Goal: Transaction & Acquisition: Purchase product/service

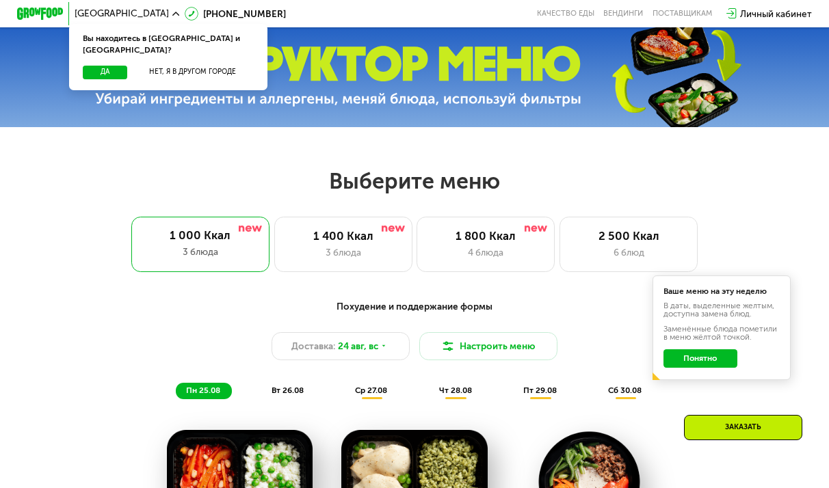
scroll to position [363, 0]
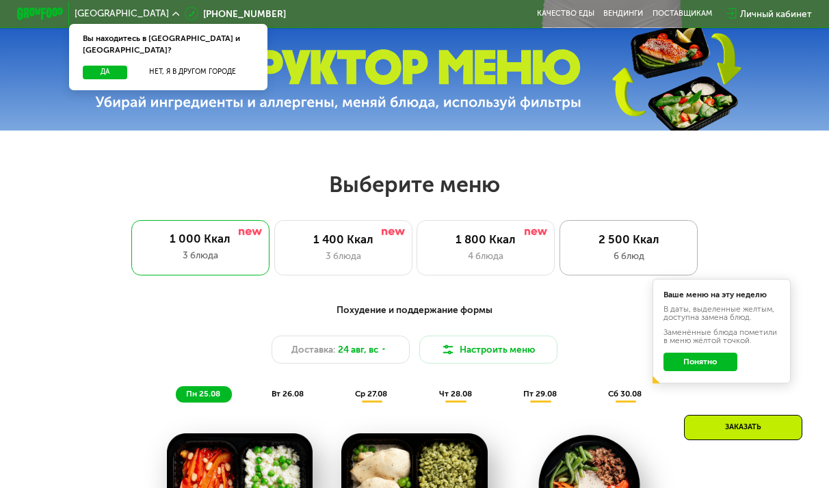
click at [601, 264] on div "2 500 Ккал 6 блюд" at bounding box center [628, 247] width 138 height 55
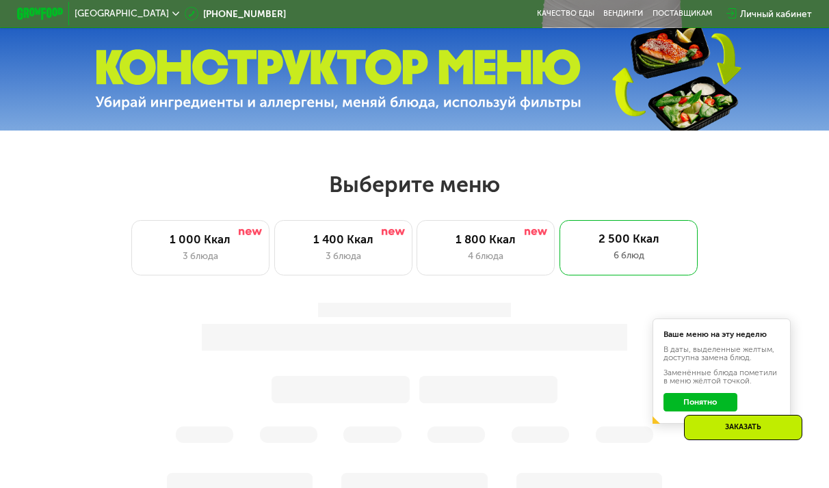
click at [696, 406] on button "Понятно" at bounding box center [700, 402] width 74 height 18
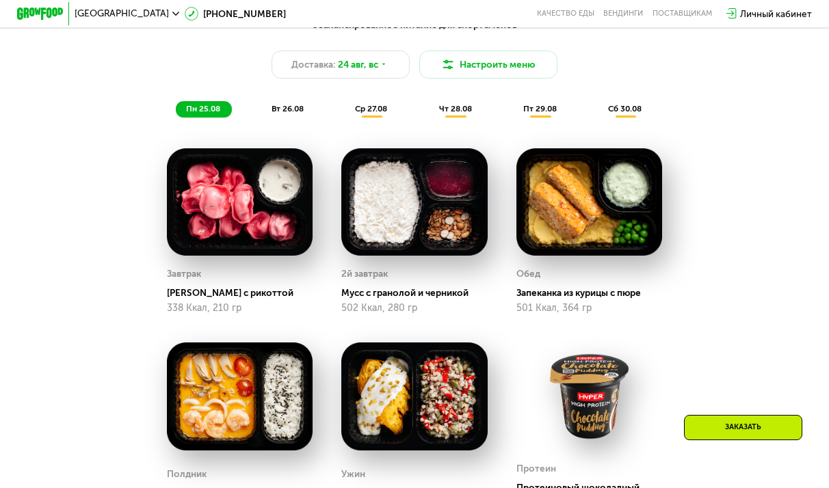
scroll to position [579, 0]
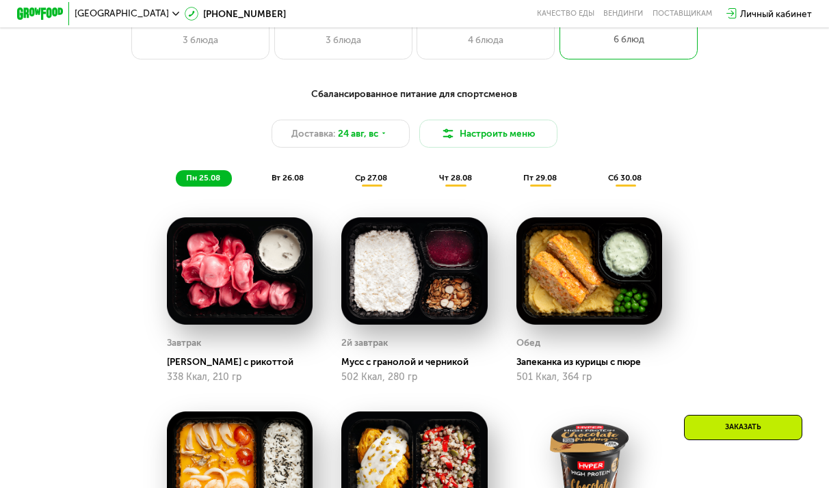
click at [303, 183] on span "вт 26.08" at bounding box center [288, 178] width 32 height 10
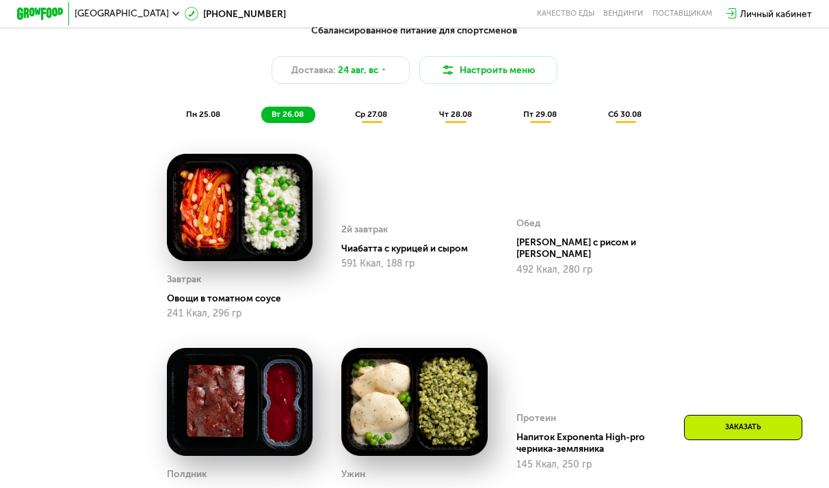
scroll to position [598, 0]
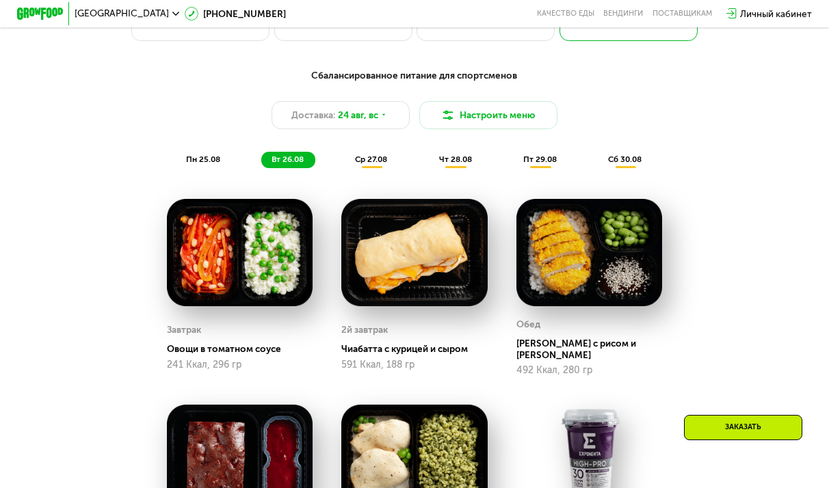
click at [376, 163] on span "ср 27.08" at bounding box center [371, 160] width 32 height 10
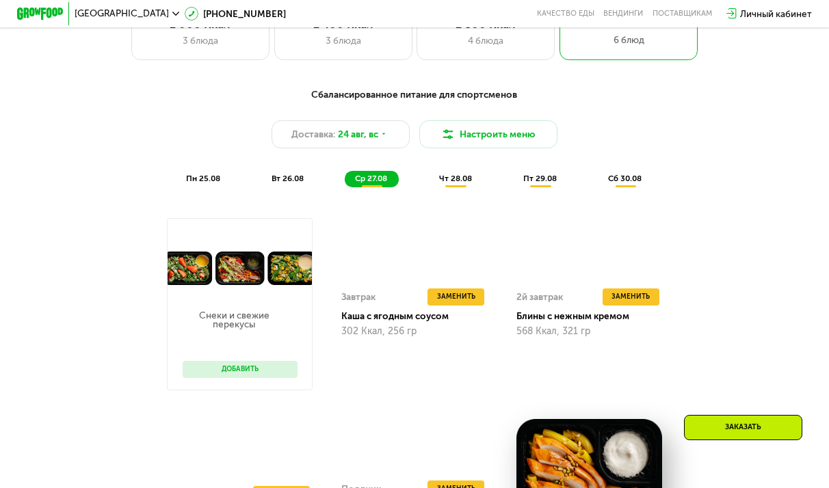
scroll to position [531, 0]
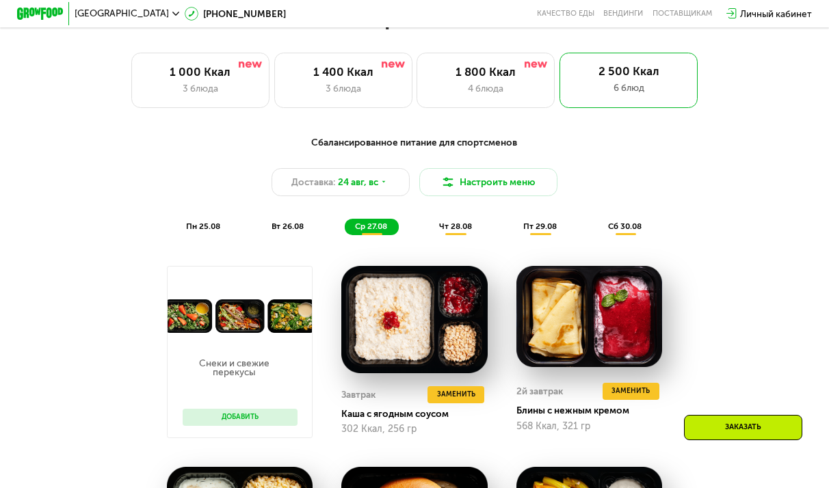
click at [513, 235] on div "чт 28.08" at bounding box center [540, 227] width 55 height 16
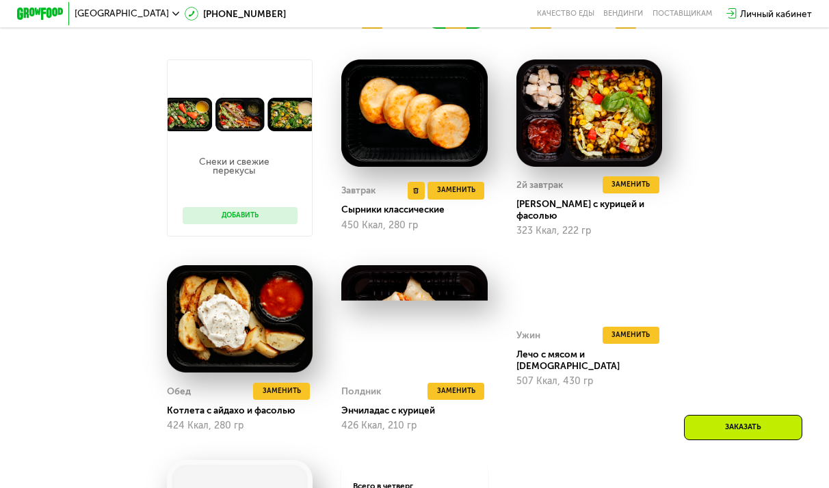
scroll to position [676, 0]
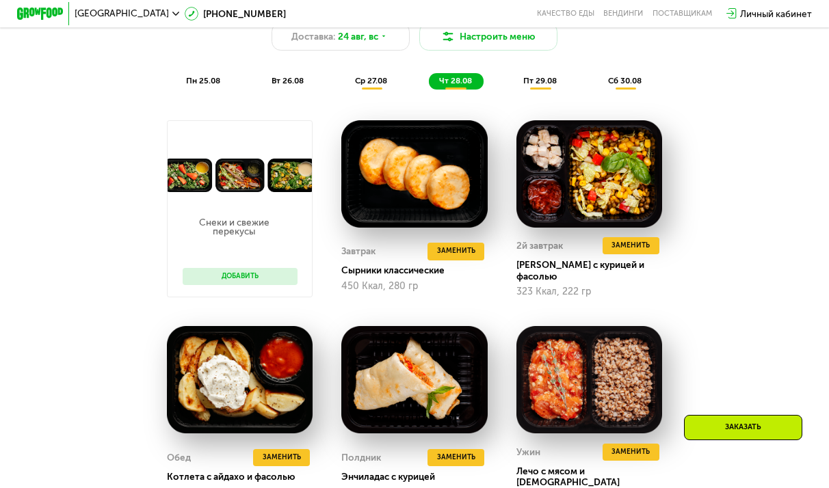
click at [378, 83] on span "ср 27.08" at bounding box center [371, 81] width 32 height 10
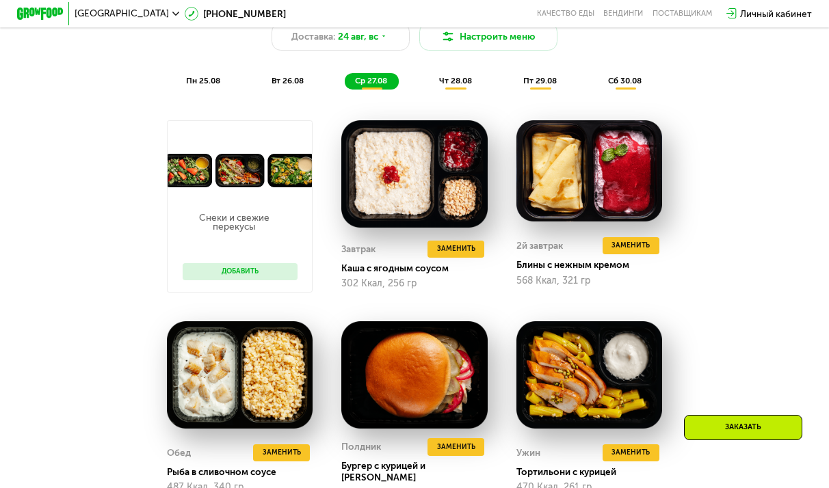
click at [300, 81] on span "вт 26.08" at bounding box center [288, 81] width 32 height 10
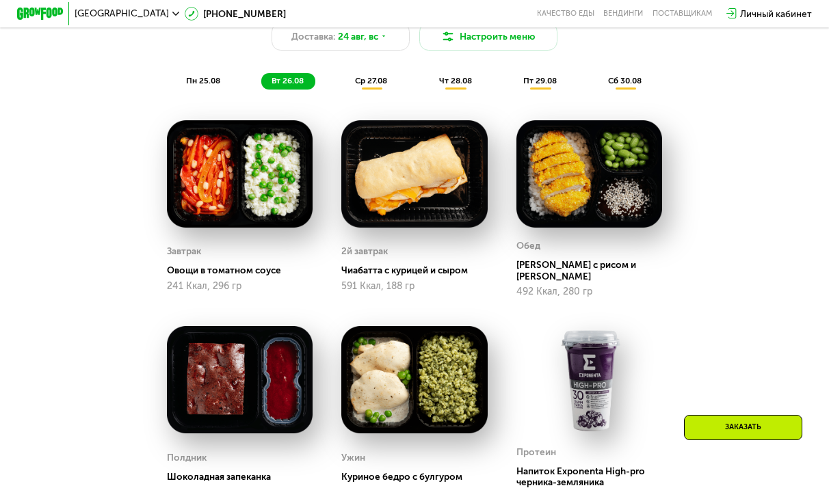
scroll to position [579, 0]
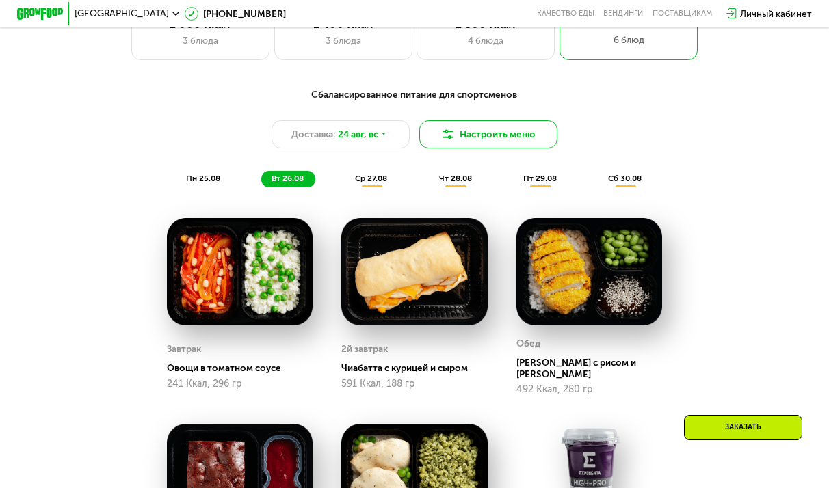
click at [477, 133] on button "Настроить меню" at bounding box center [488, 133] width 138 height 27
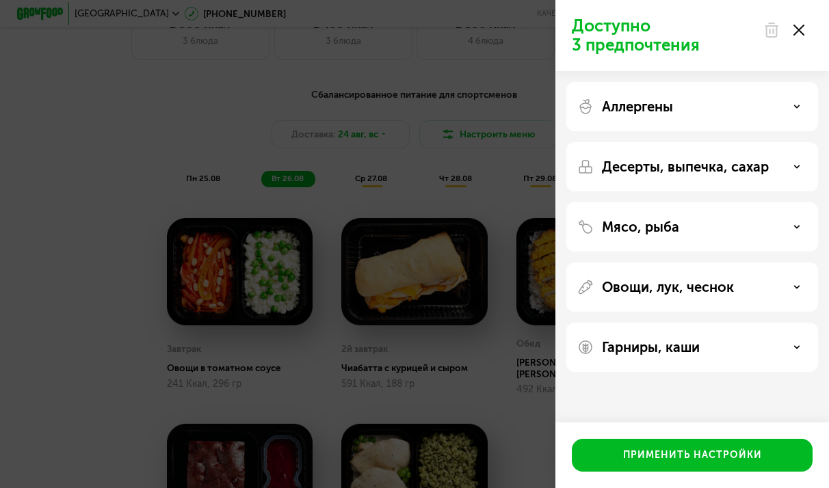
click at [720, 108] on div "Аллергены" at bounding box center [692, 106] width 230 height 16
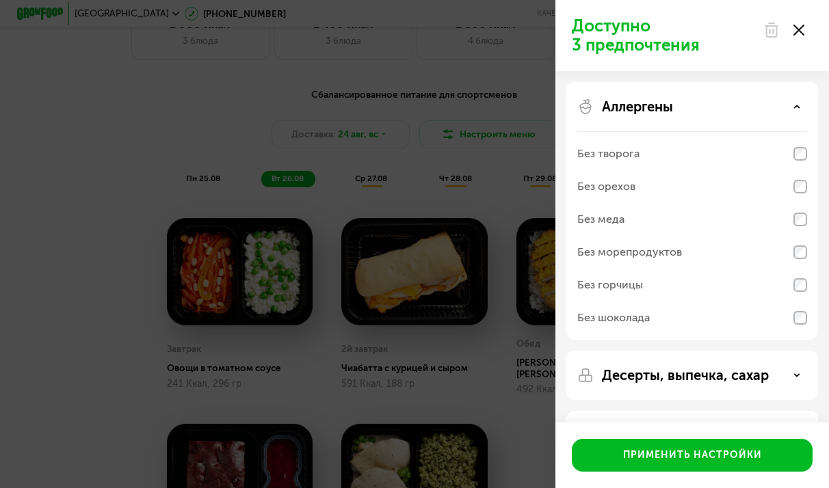
click at [720, 108] on div "Аллергены" at bounding box center [692, 106] width 230 height 16
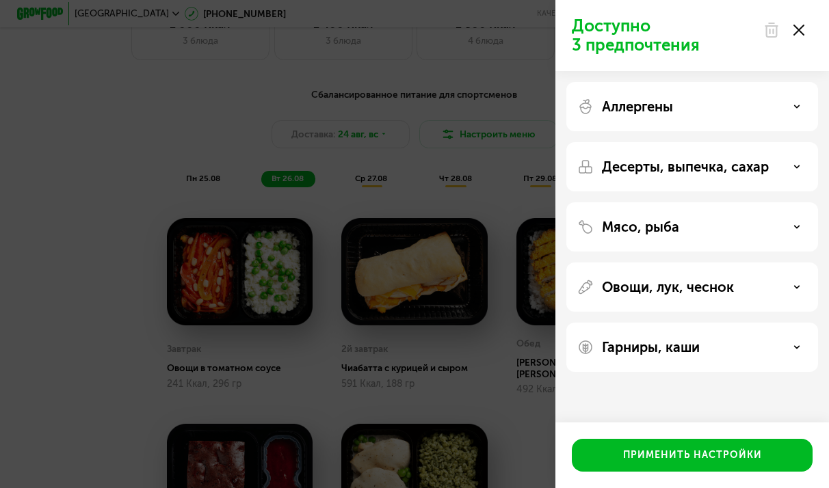
click at [706, 165] on p "Десерты, выпечка, сахар" at bounding box center [685, 167] width 167 height 16
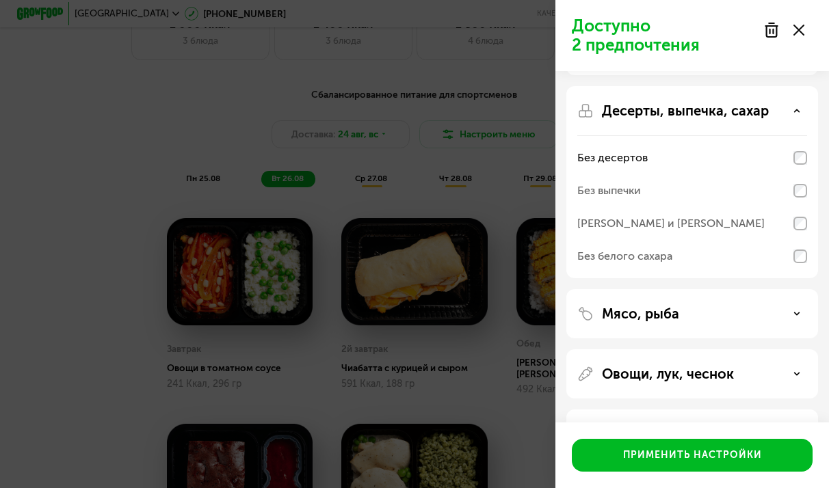
scroll to position [57, 0]
click at [719, 375] on p "Овощи, лук, чеснок" at bounding box center [668, 373] width 132 height 16
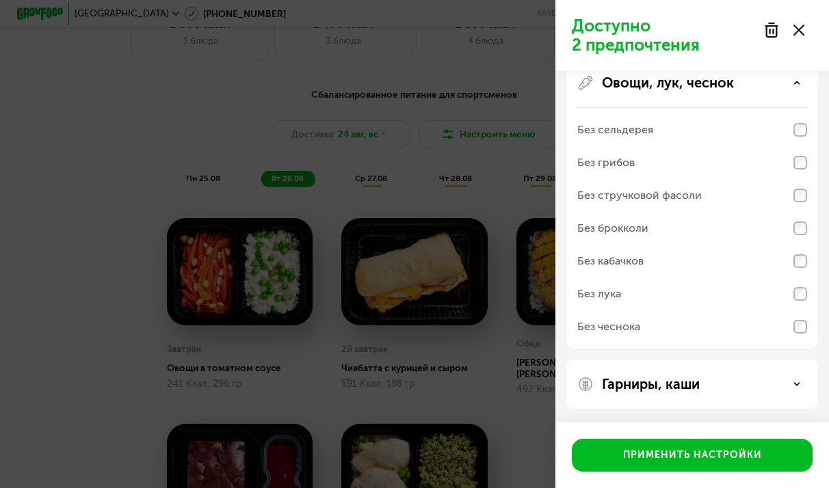
scroll to position [347, 0]
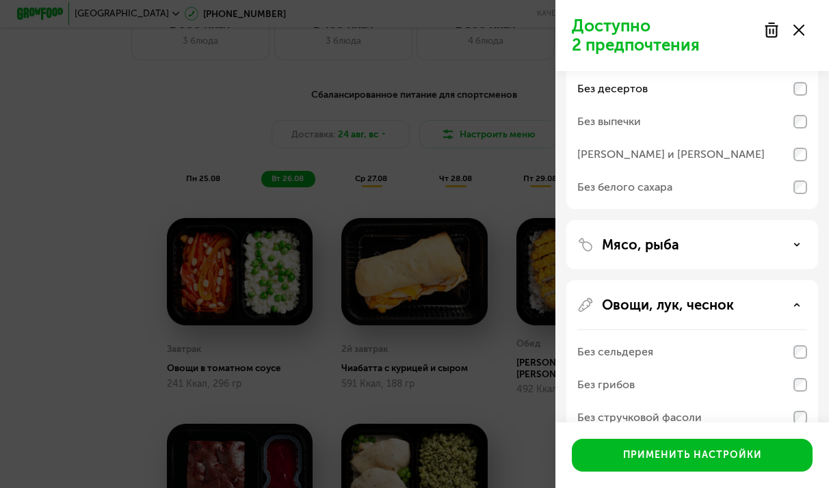
click at [711, 305] on p "Овощи, лук, чеснок" at bounding box center [668, 305] width 132 height 16
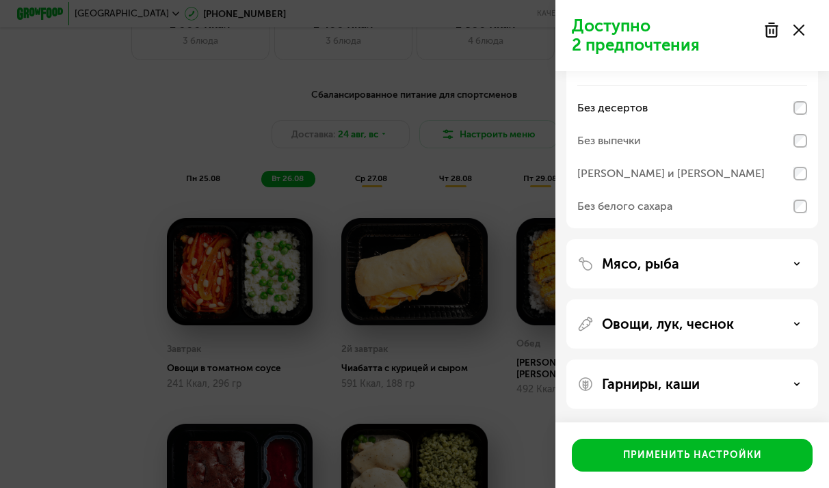
scroll to position [32, 0]
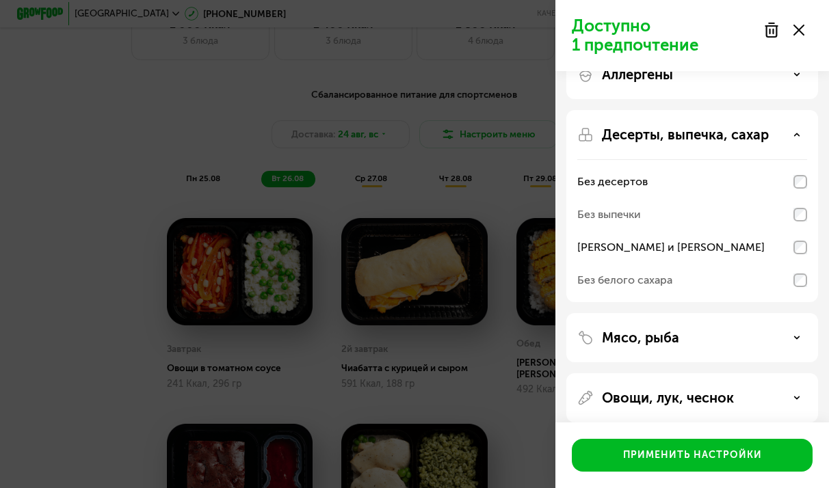
click at [801, 240] on div "[PERSON_NAME] и [PERSON_NAME]" at bounding box center [692, 247] width 230 height 33
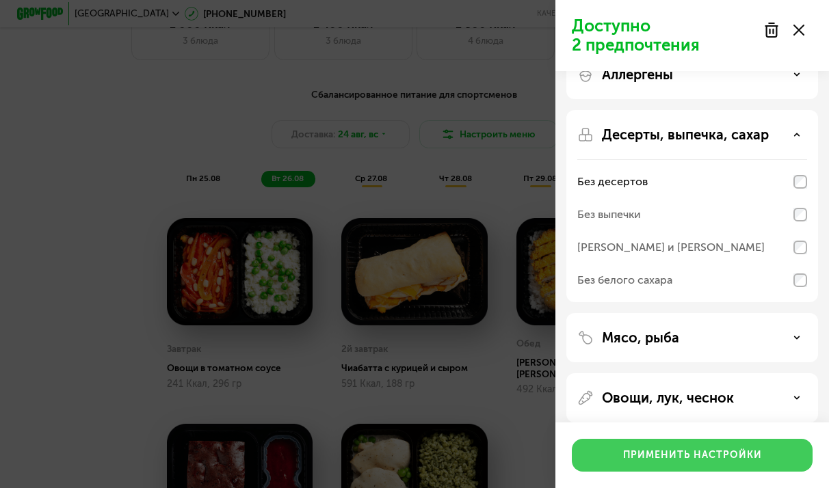
click at [720, 465] on button "Применить настройки" at bounding box center [692, 455] width 241 height 33
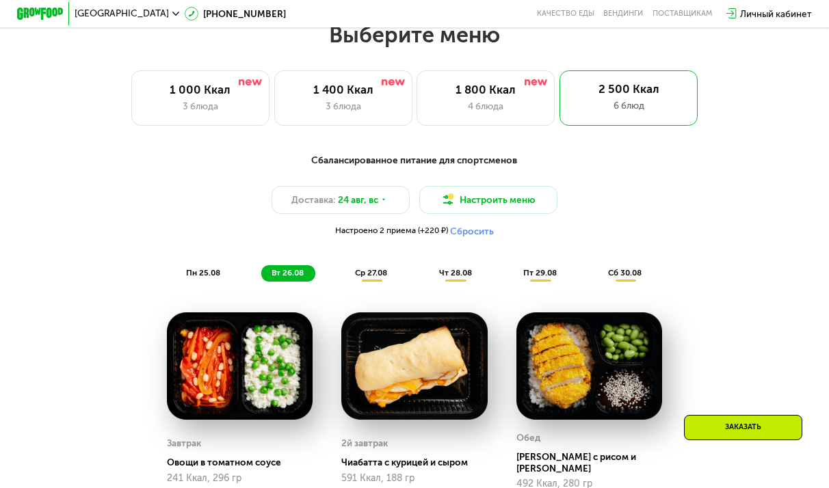
scroll to position [517, 0]
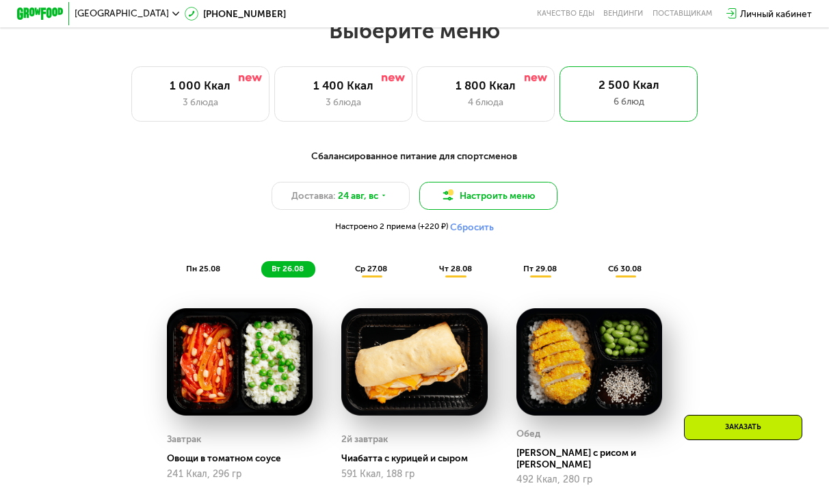
click at [483, 198] on button "Настроить меню" at bounding box center [488, 195] width 138 height 27
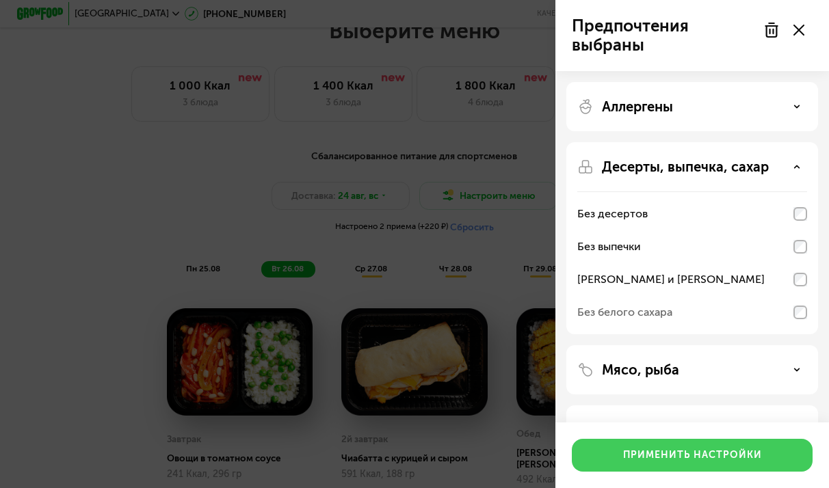
click at [741, 456] on div "Применить настройки" at bounding box center [692, 456] width 139 height 14
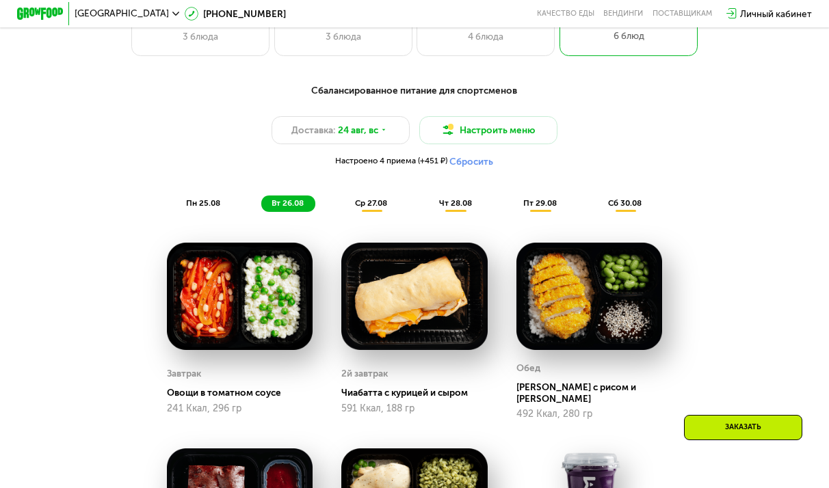
scroll to position [582, 0]
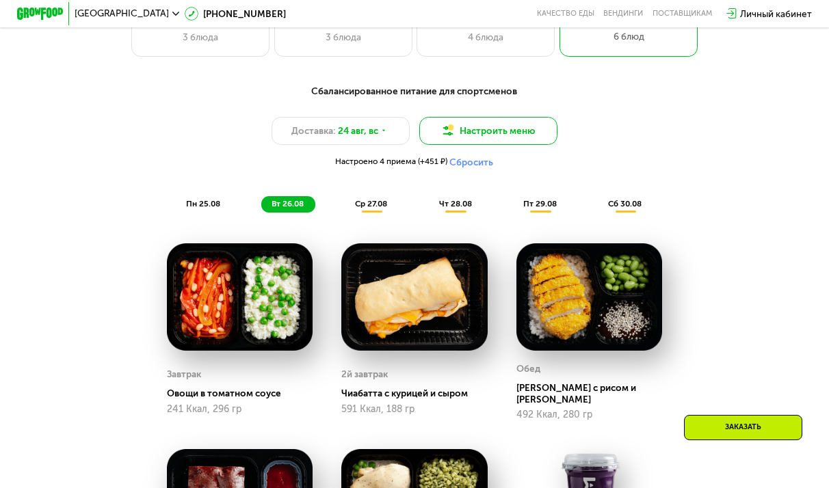
click at [531, 142] on button "Настроить меню" at bounding box center [488, 130] width 138 height 27
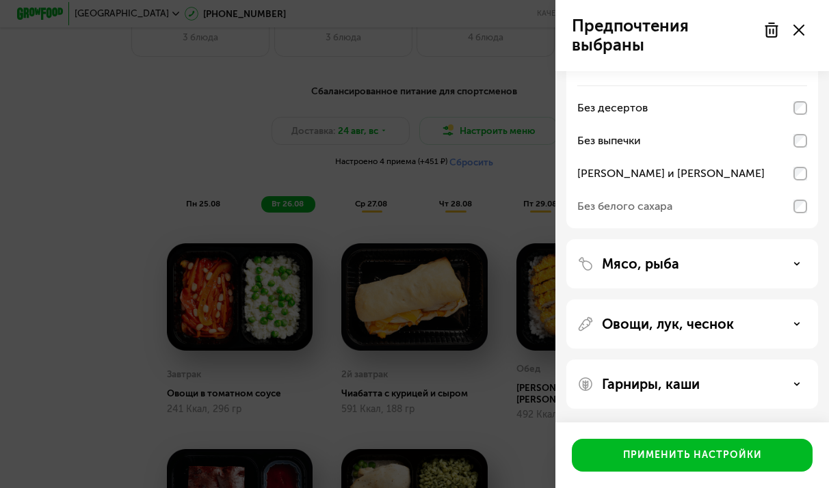
scroll to position [106, 0]
click at [701, 383] on div "Гарниры, каши" at bounding box center [692, 384] width 230 height 16
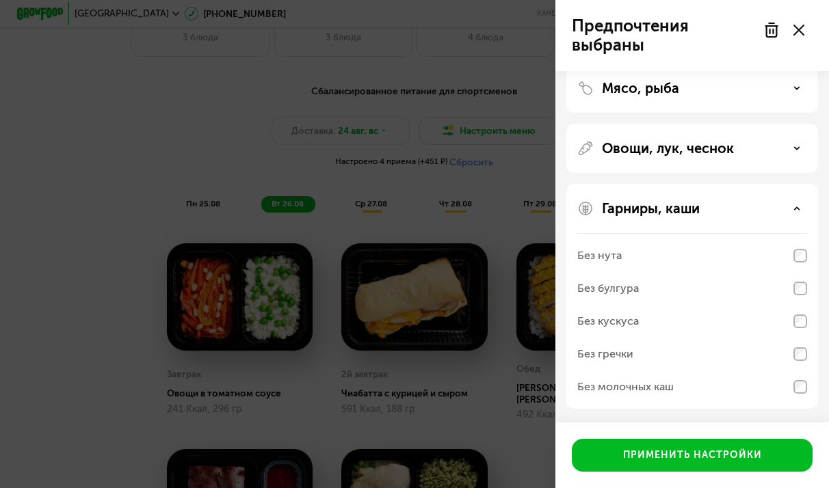
scroll to position [282, 0]
click at [801, 211] on div "Гарниры, каши" at bounding box center [692, 208] width 230 height 16
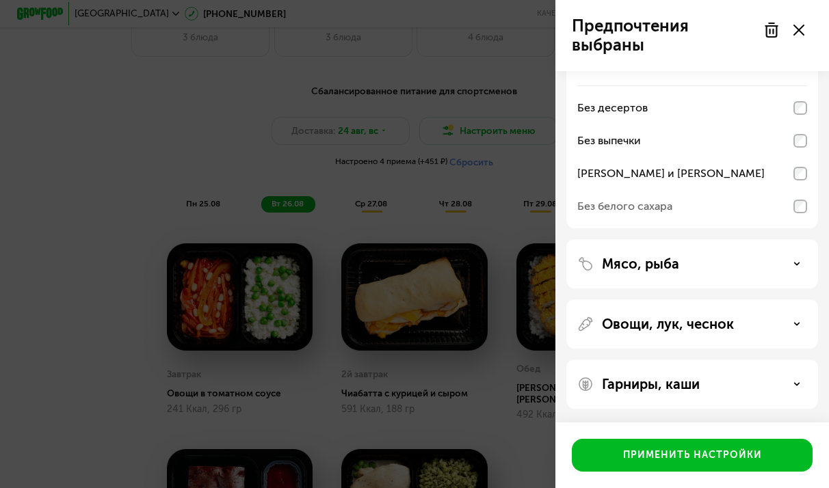
click at [786, 360] on div "Овощи, лук, чеснок" at bounding box center [692, 384] width 252 height 49
click at [796, 332] on div "Овощи, лук, чеснок" at bounding box center [692, 324] width 230 height 16
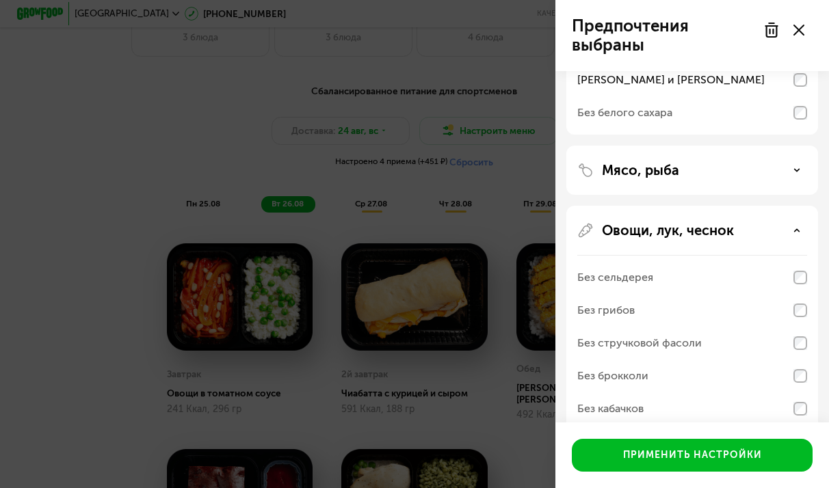
click at [797, 233] on icon at bounding box center [796, 230] width 7 height 7
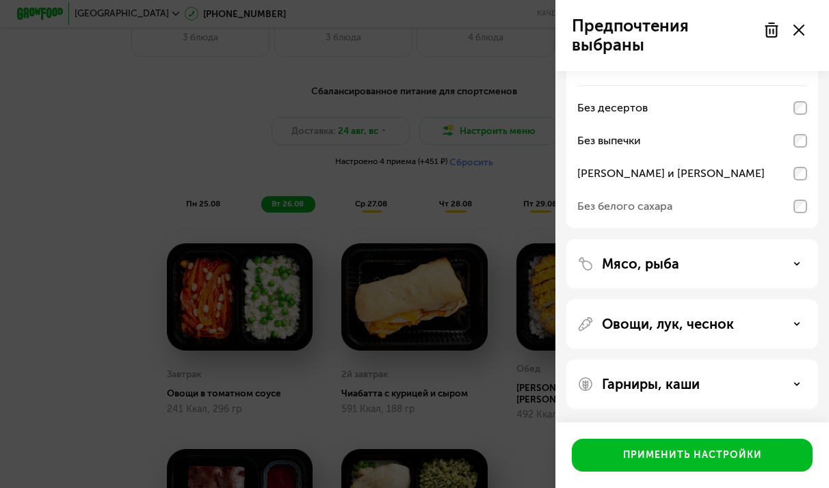
click at [777, 269] on div "Мясо, рыба" at bounding box center [692, 264] width 230 height 16
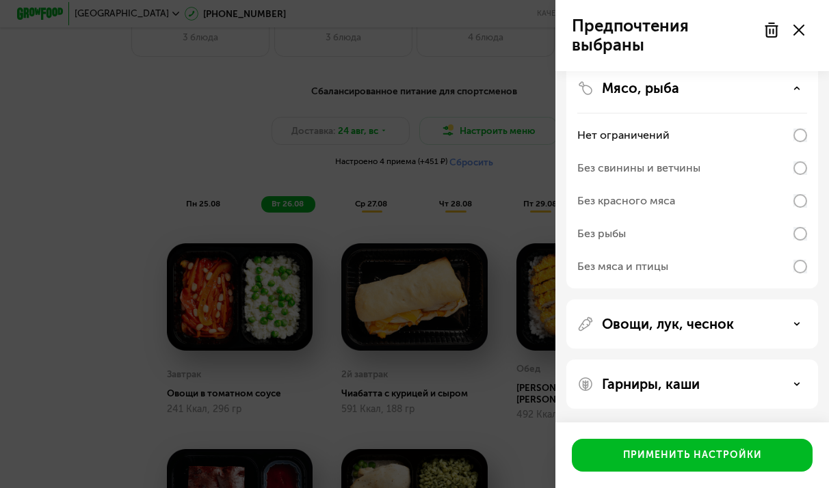
scroll to position [239, 0]
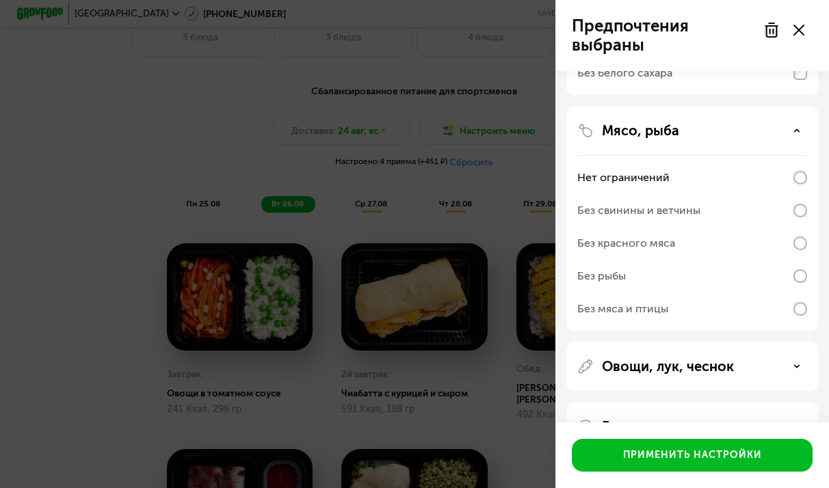
click at [799, 342] on div "Мясо, рыба Нет ограничений Без свинины и ветчины Без красного мяса Без рыбы Без…" at bounding box center [692, 366] width 252 height 49
click at [799, 129] on icon at bounding box center [796, 130] width 7 height 7
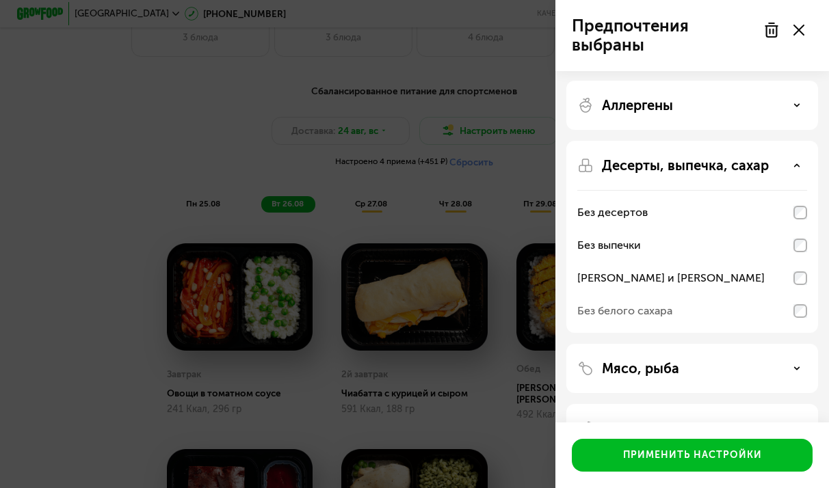
scroll to position [0, 0]
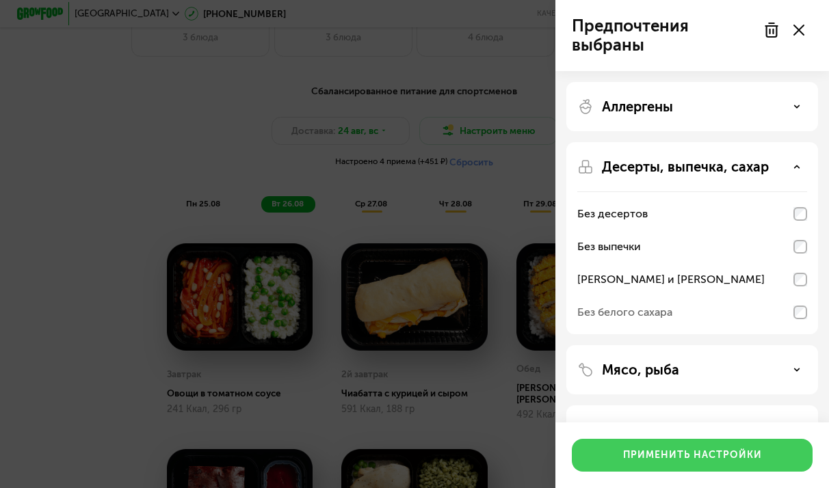
click at [709, 466] on button "Применить настройки" at bounding box center [692, 455] width 241 height 33
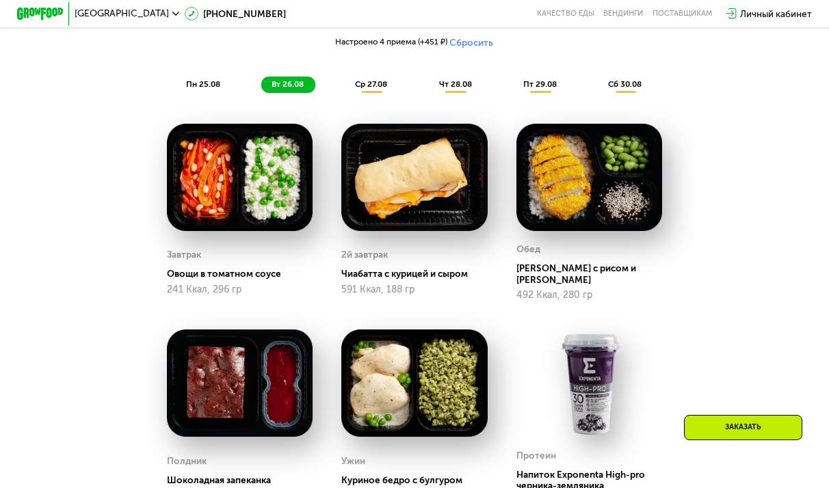
scroll to position [708, 0]
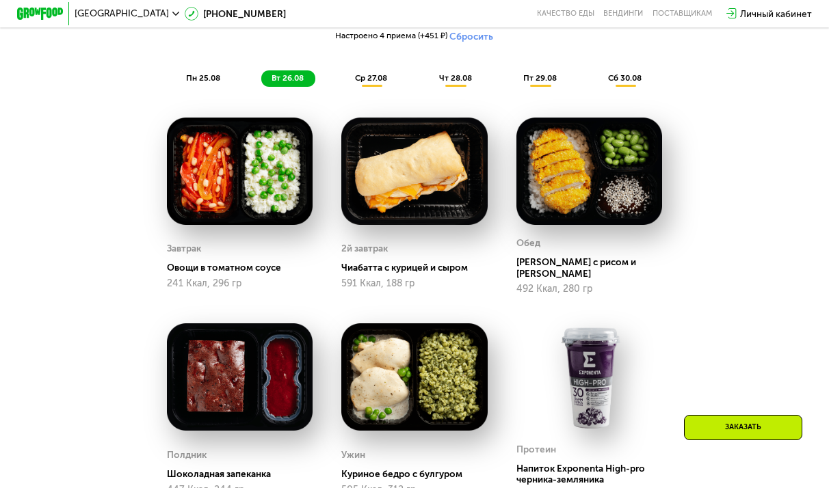
click at [429, 84] on div "ср 27.08" at bounding box center [456, 78] width 55 height 16
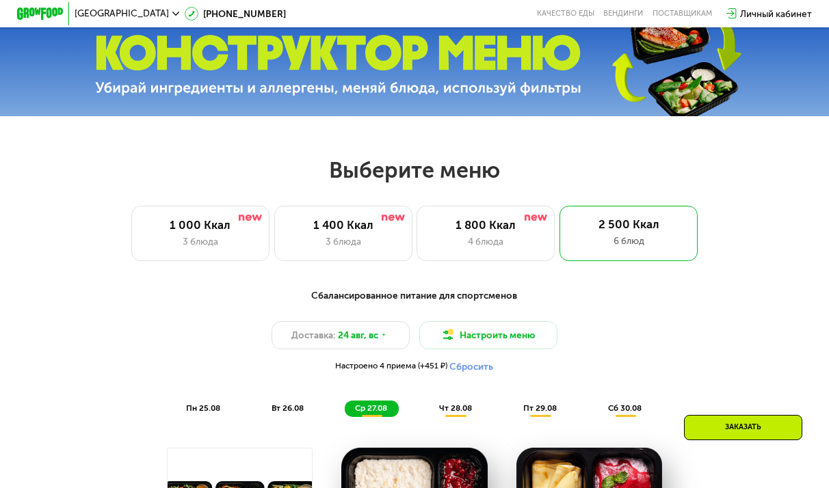
scroll to position [369, 0]
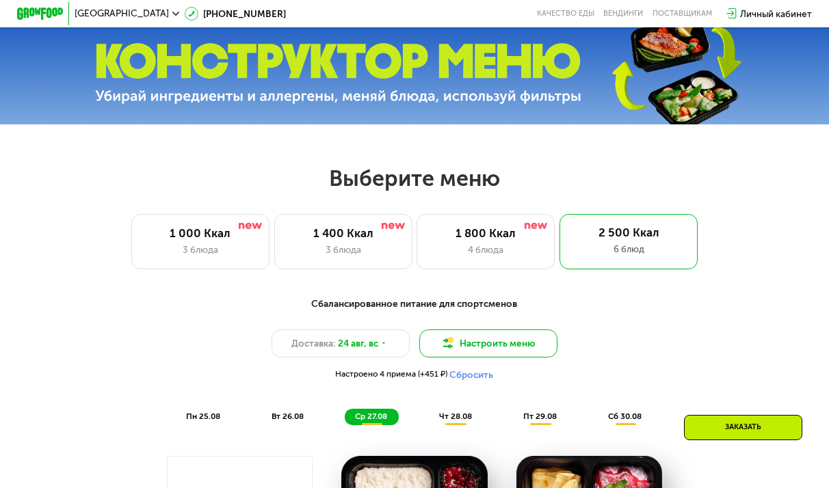
click at [517, 348] on button "Настроить меню" at bounding box center [488, 343] width 138 height 27
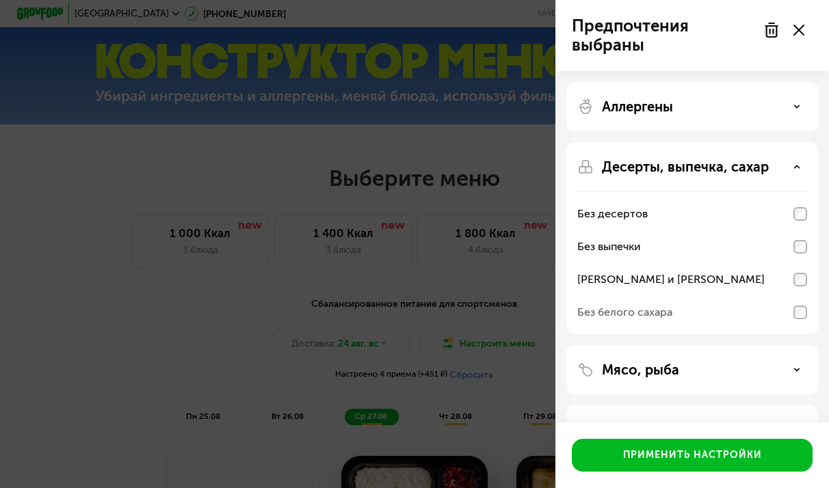
click at [791, 168] on div "Десерты, выпечка, сахар" at bounding box center [692, 167] width 230 height 16
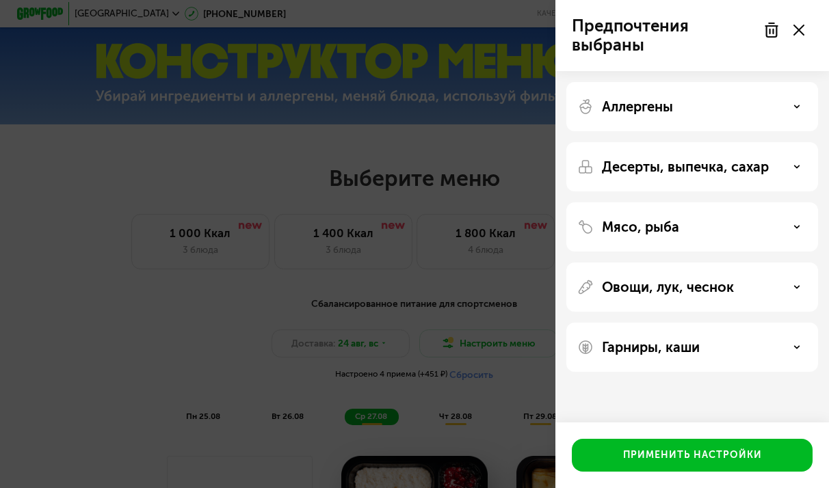
click at [787, 202] on div "Десерты, выпечка, сахар" at bounding box center [692, 226] width 252 height 49
click at [794, 170] on icon at bounding box center [796, 166] width 7 height 7
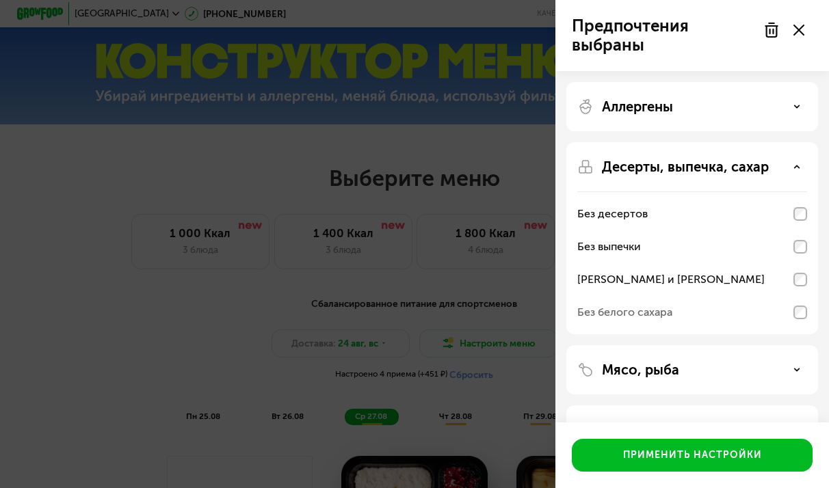
click at [805, 28] on div at bounding box center [783, 29] width 57 height 27
click at [799, 31] on use at bounding box center [798, 30] width 11 height 11
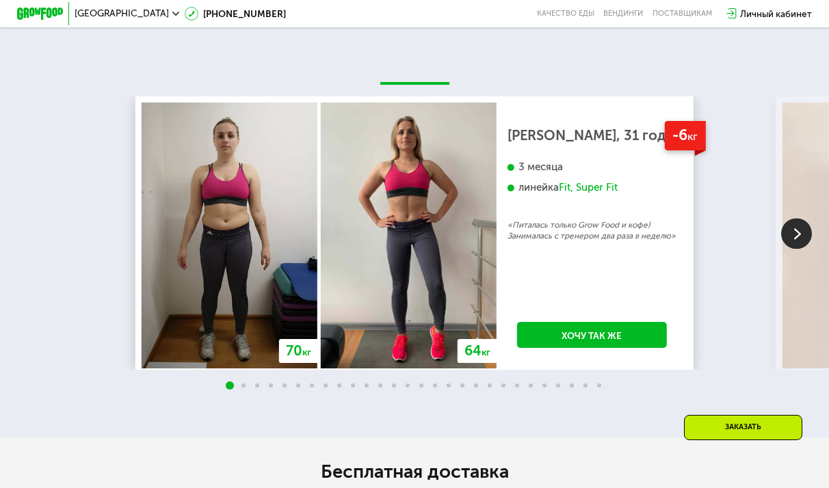
scroll to position [2235, 0]
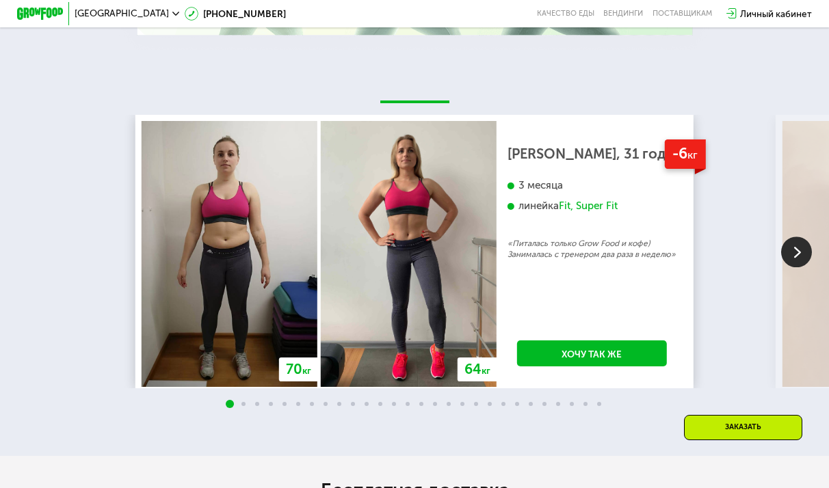
click at [795, 237] on img at bounding box center [796, 252] width 31 height 31
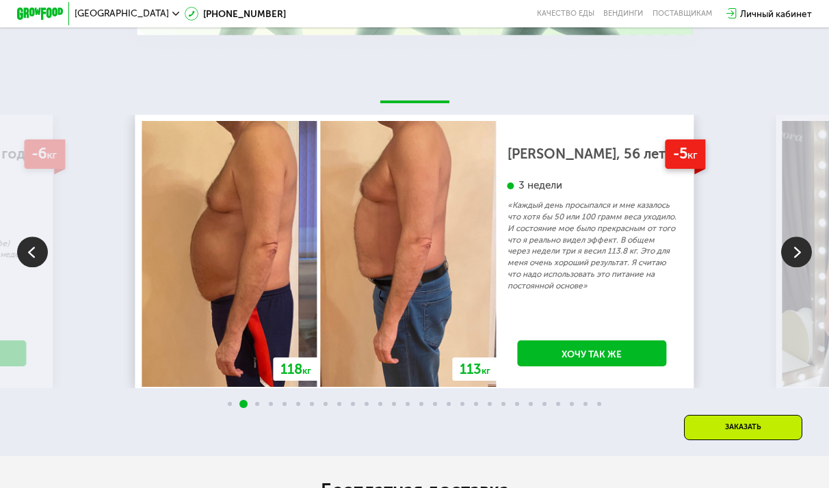
click at [793, 237] on img at bounding box center [796, 252] width 31 height 31
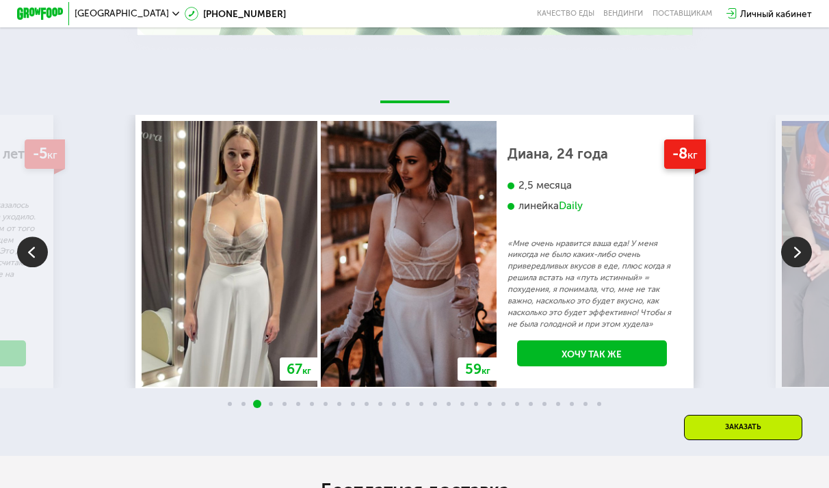
click at [793, 237] on img at bounding box center [796, 252] width 31 height 31
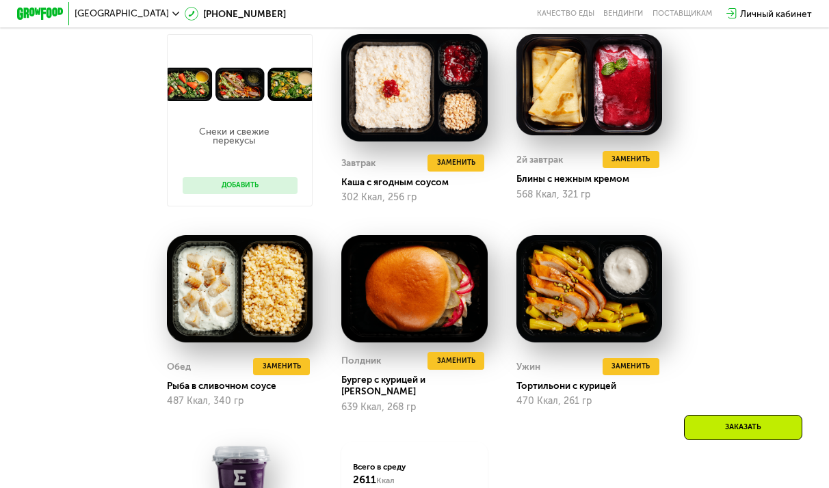
scroll to position [792, 0]
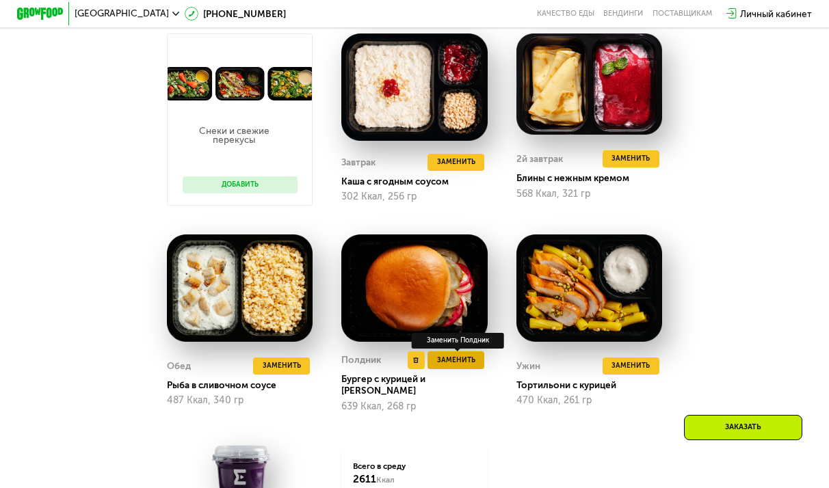
click at [455, 360] on span "Заменить" at bounding box center [456, 361] width 38 height 12
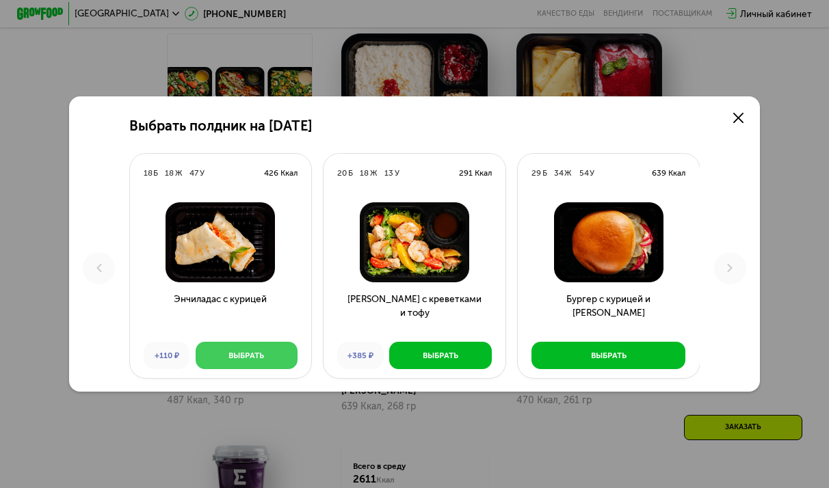
click at [276, 358] on button "Выбрать" at bounding box center [247, 355] width 102 height 27
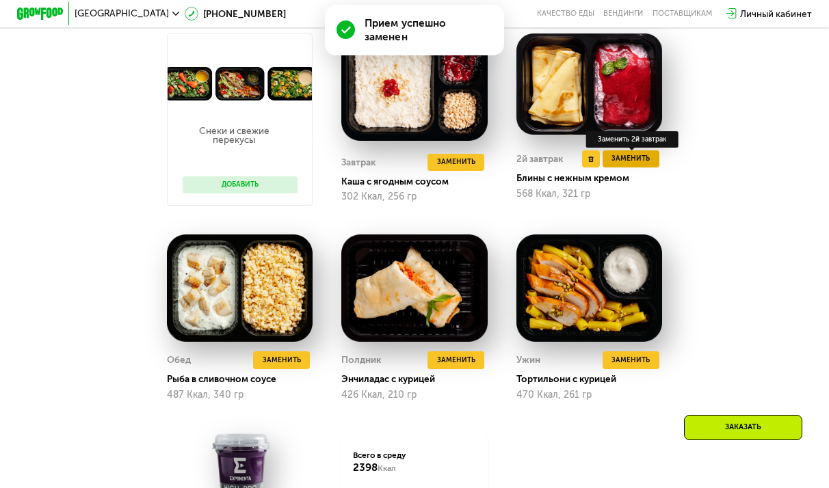
click at [652, 155] on button "Заменить" at bounding box center [631, 158] width 57 height 17
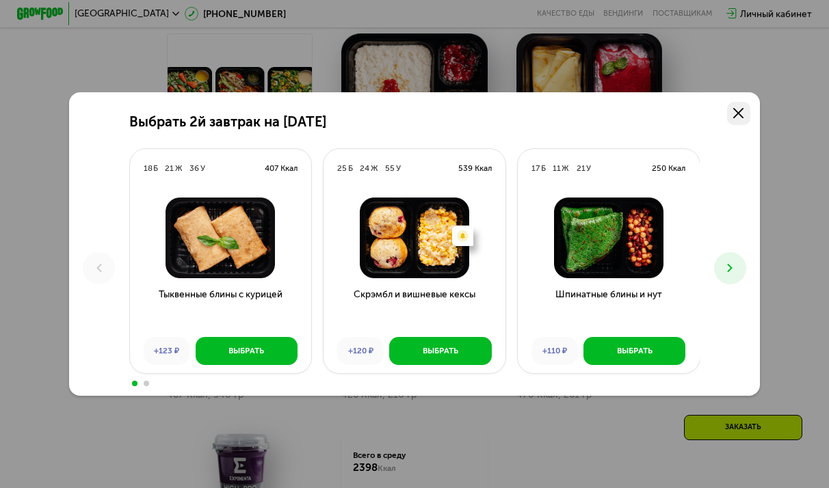
click at [733, 114] on link at bounding box center [738, 113] width 23 height 23
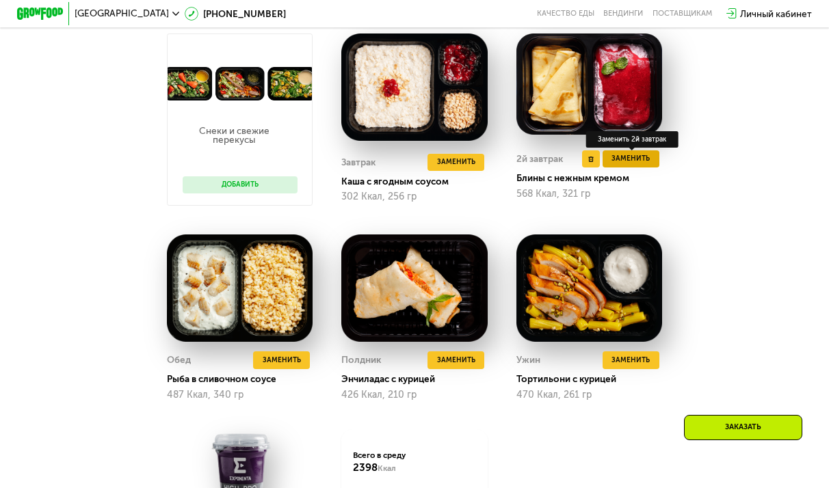
click at [647, 158] on span "Заменить" at bounding box center [630, 159] width 38 height 12
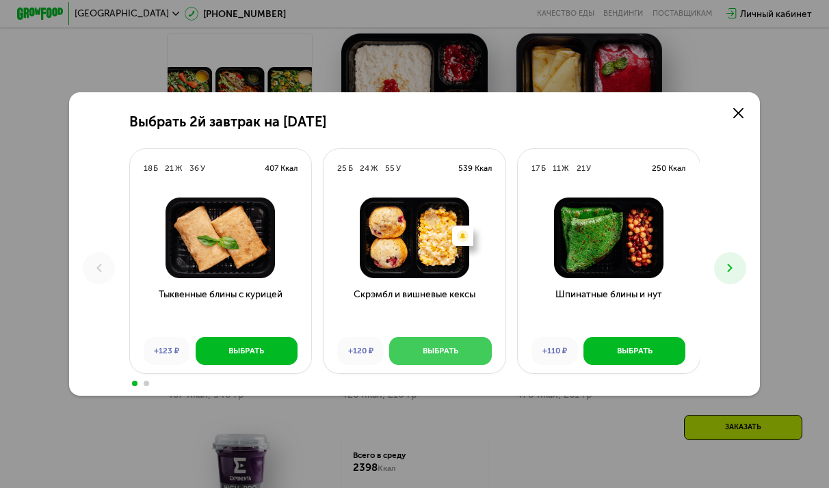
click at [430, 363] on button "Выбрать" at bounding box center [440, 350] width 102 height 27
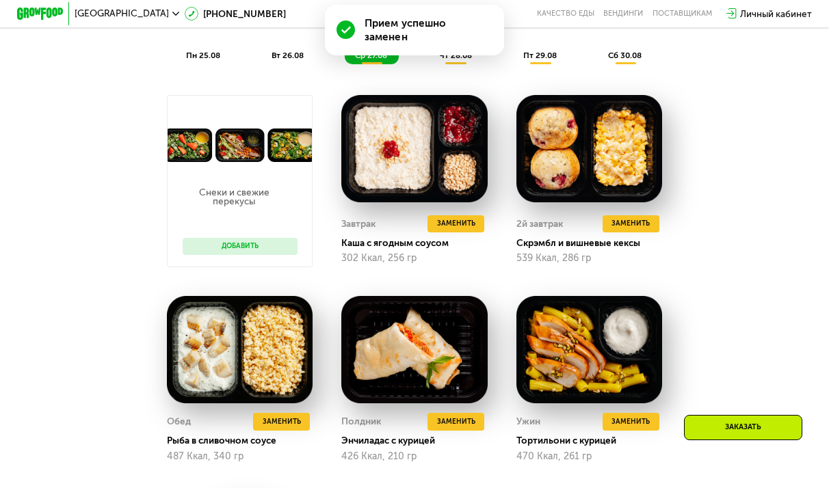
scroll to position [723, 0]
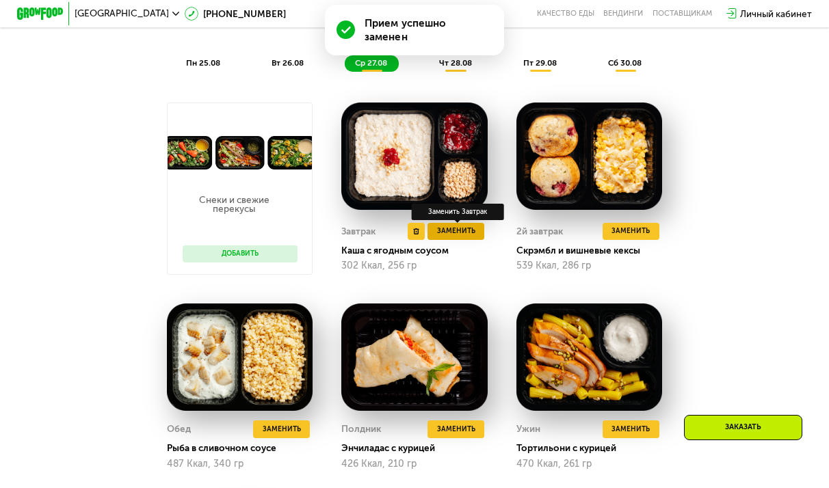
click at [462, 238] on button "Заменить" at bounding box center [455, 231] width 57 height 17
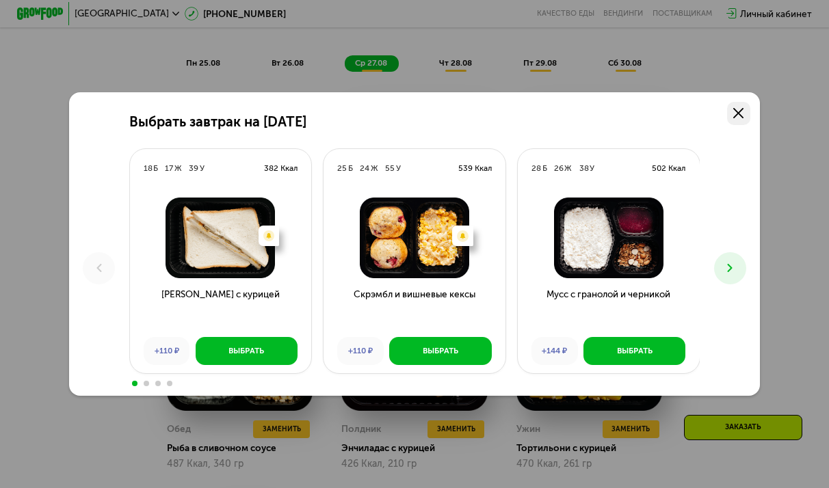
click at [737, 123] on link at bounding box center [738, 113] width 23 height 23
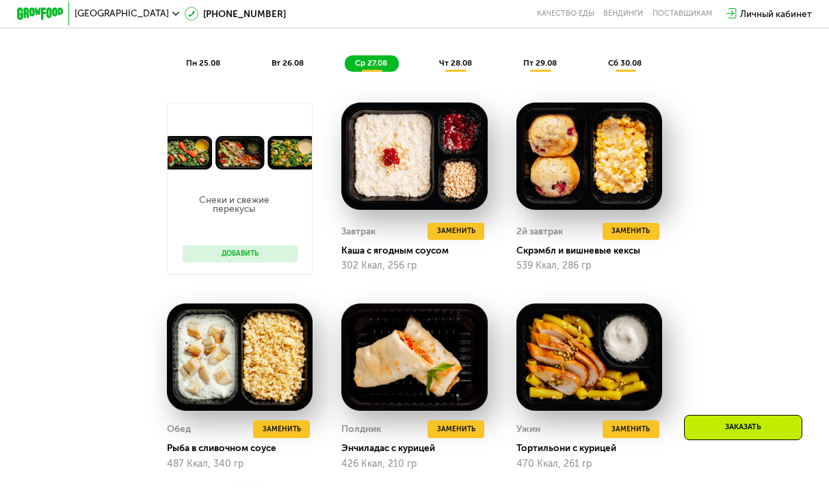
click at [268, 250] on button "Добавить" at bounding box center [240, 254] width 115 height 17
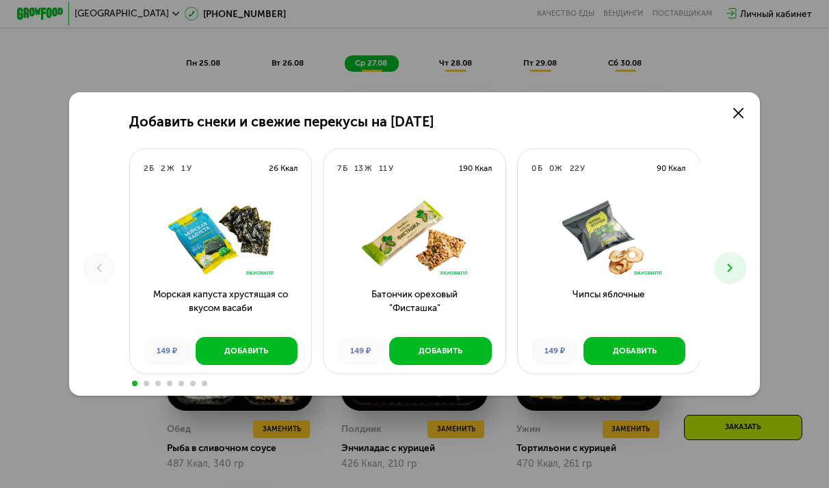
click at [735, 268] on icon at bounding box center [730, 268] width 14 height 14
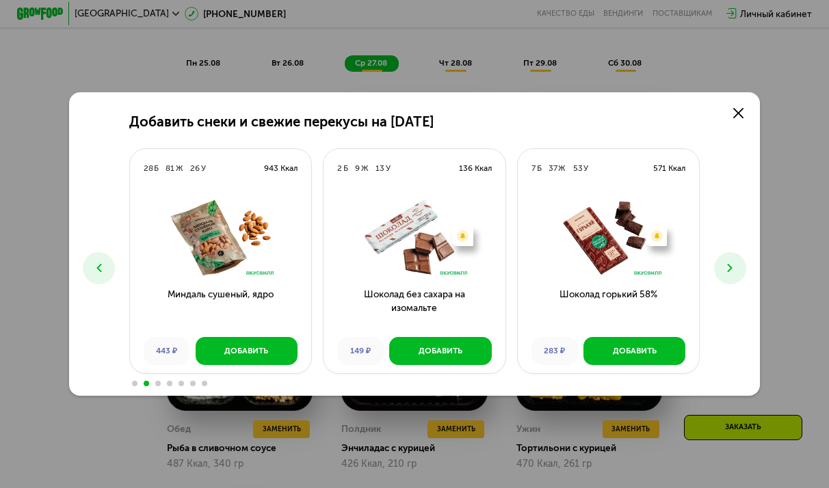
click at [735, 261] on icon at bounding box center [730, 268] width 14 height 14
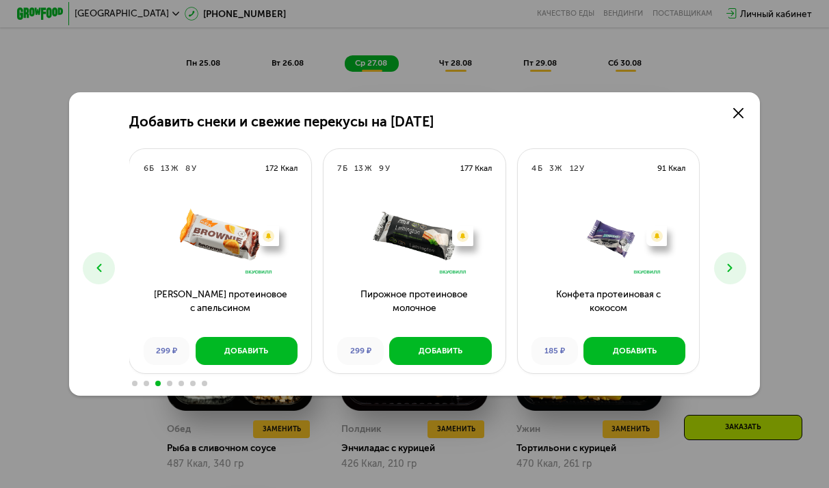
click at [735, 258] on button at bounding box center [730, 268] width 32 height 32
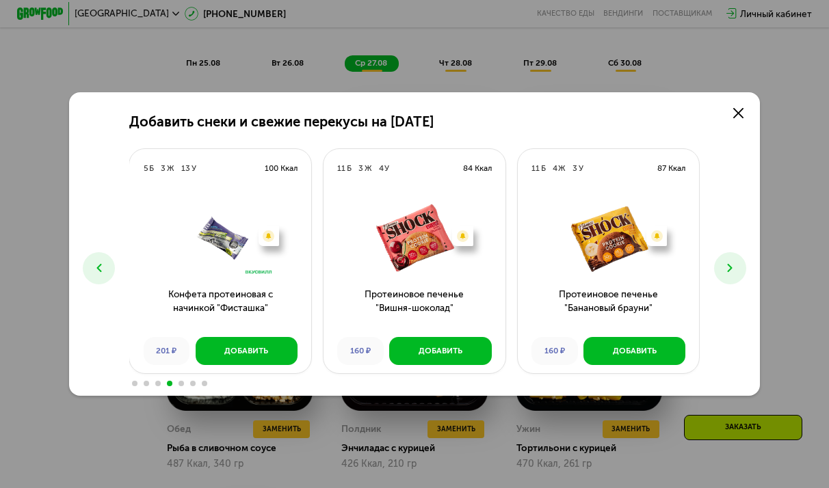
click at [735, 258] on button at bounding box center [730, 268] width 32 height 32
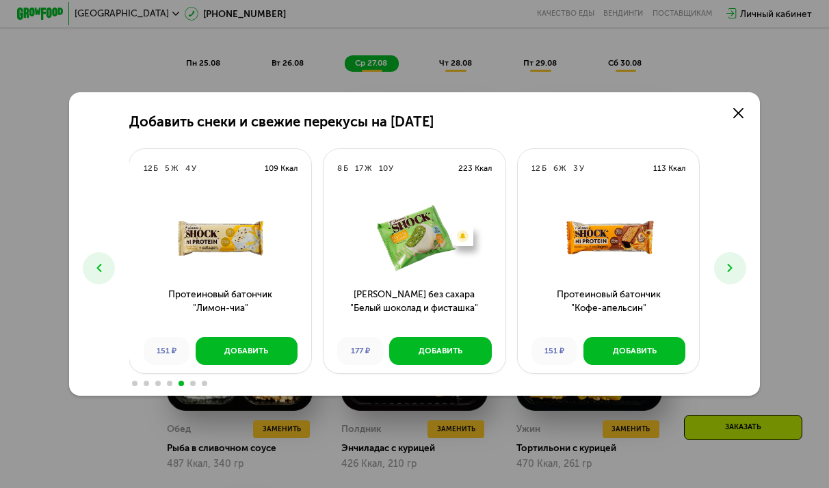
click at [735, 258] on button at bounding box center [730, 268] width 32 height 32
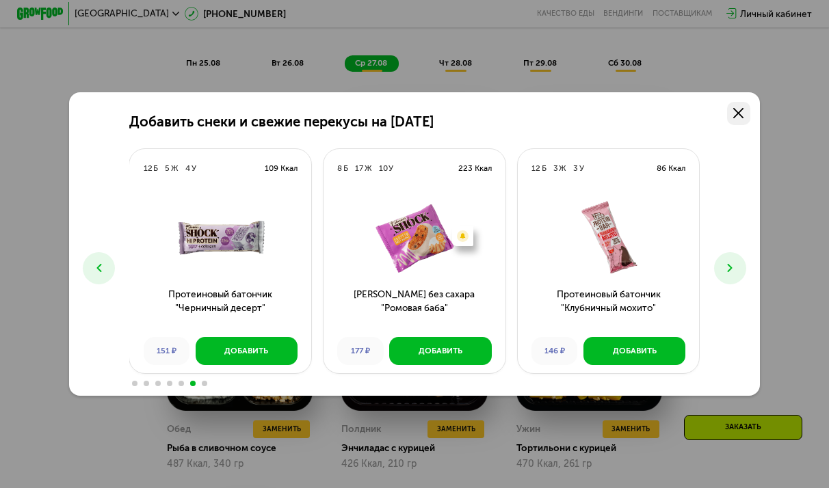
click at [739, 118] on icon at bounding box center [738, 113] width 10 height 10
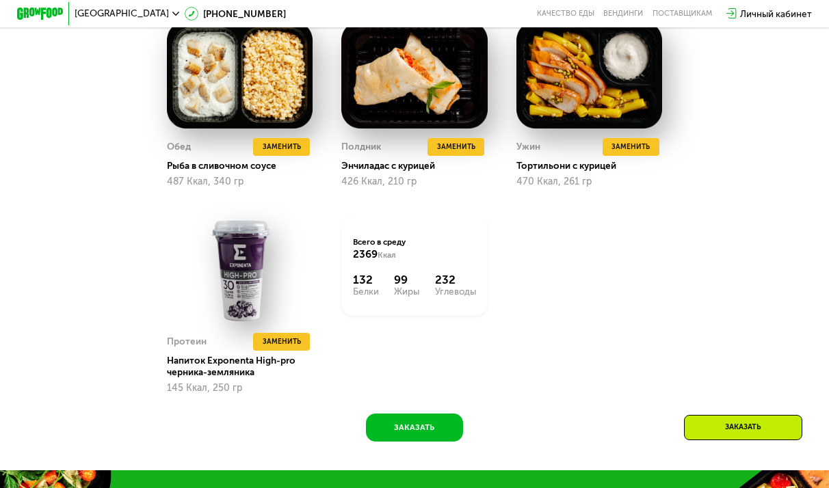
scroll to position [1007, 0]
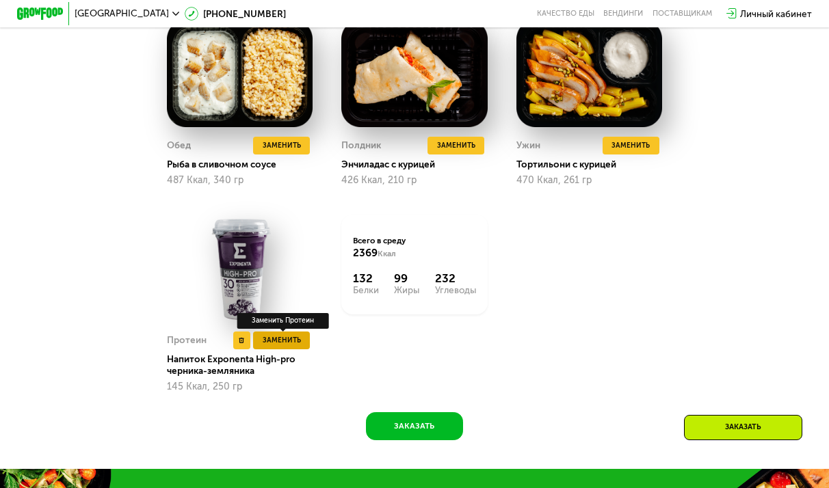
click at [296, 338] on span "Заменить" at bounding box center [282, 341] width 38 height 12
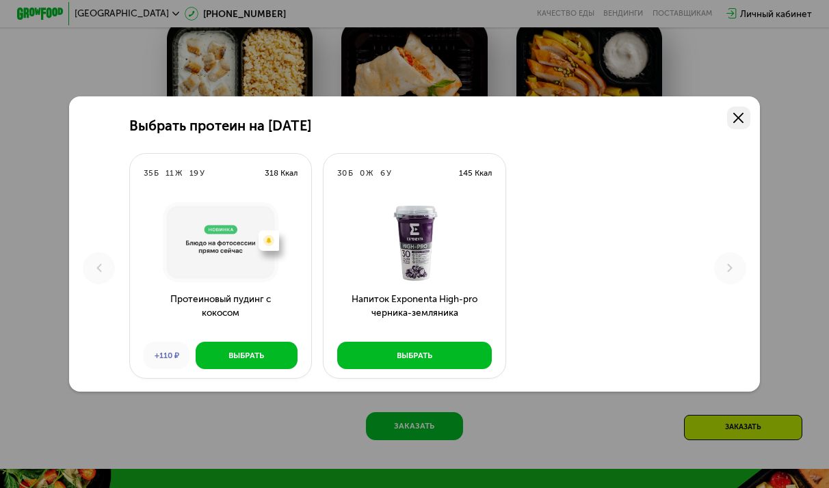
click at [737, 122] on icon at bounding box center [738, 118] width 10 height 10
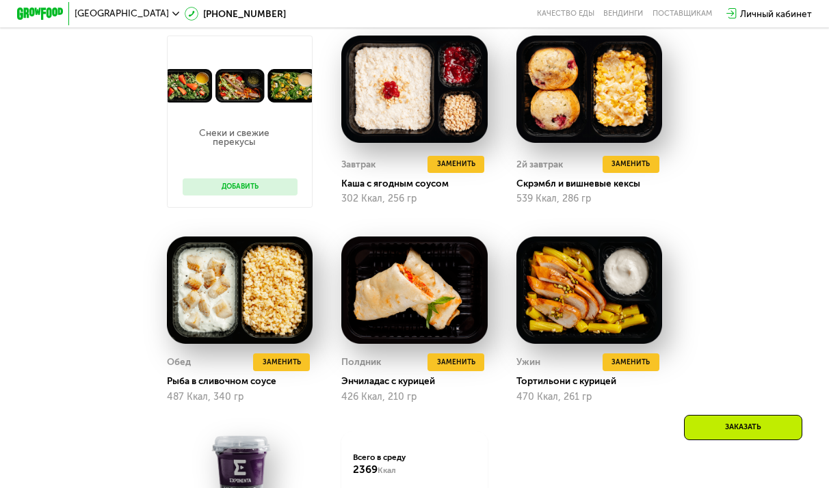
scroll to position [796, 0]
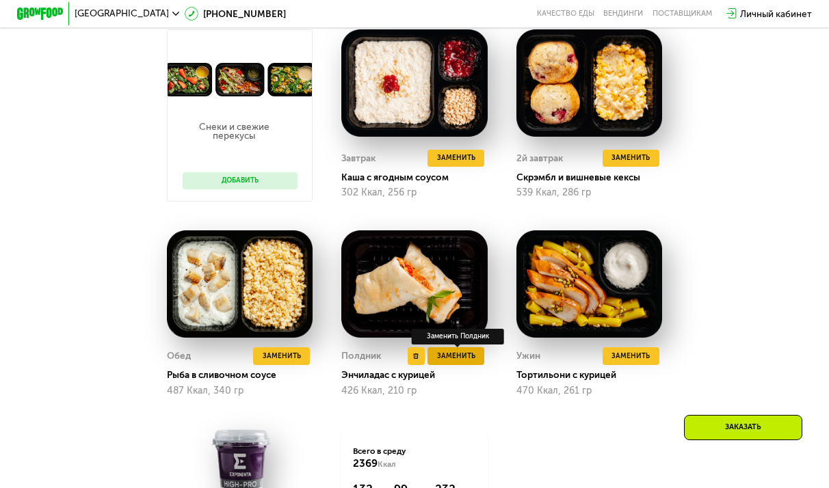
click at [466, 356] on span "Заменить" at bounding box center [456, 357] width 38 height 12
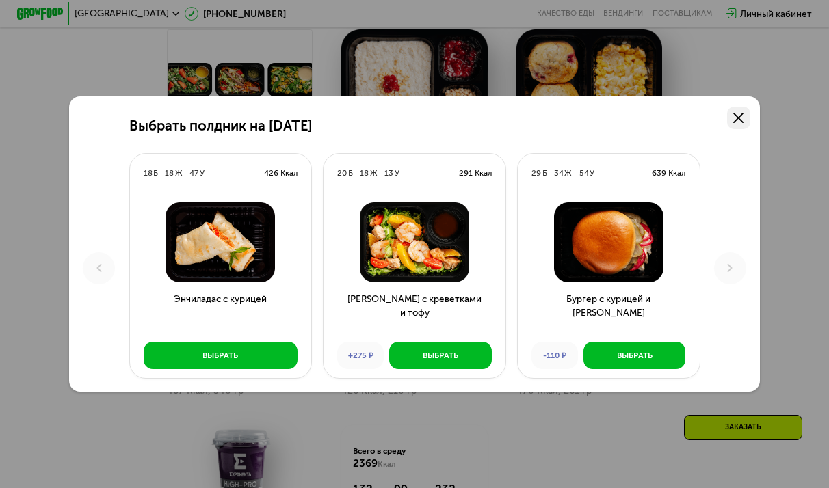
click at [738, 128] on link at bounding box center [738, 118] width 23 height 23
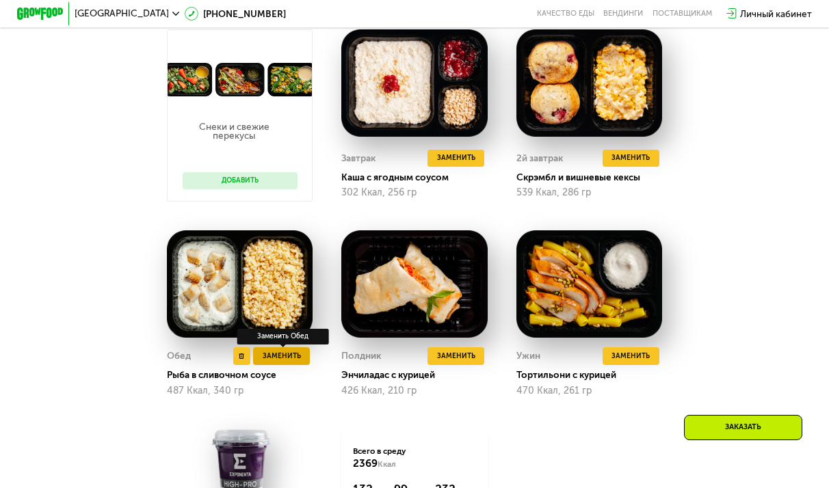
click at [287, 357] on span "Заменить" at bounding box center [282, 357] width 38 height 12
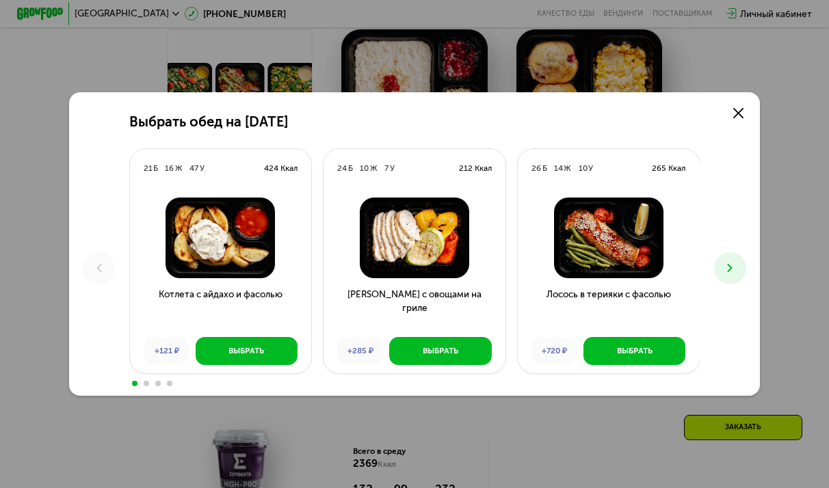
click at [732, 272] on icon at bounding box center [730, 268] width 14 height 14
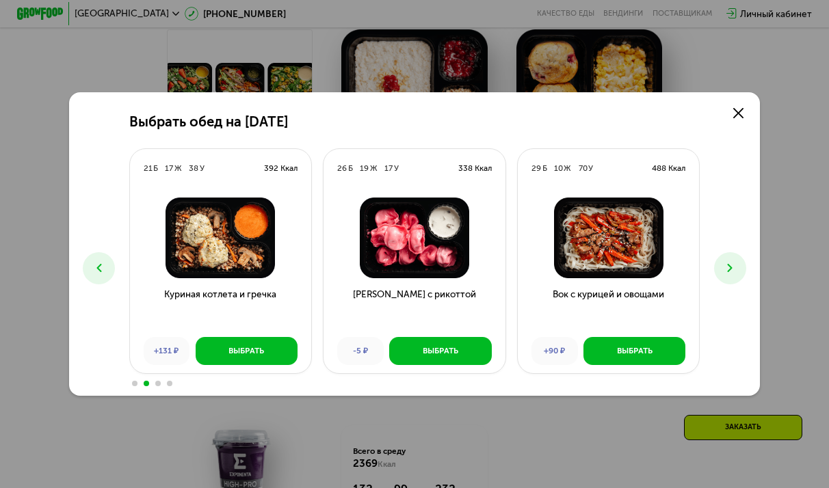
click at [732, 272] on icon at bounding box center [730, 268] width 14 height 14
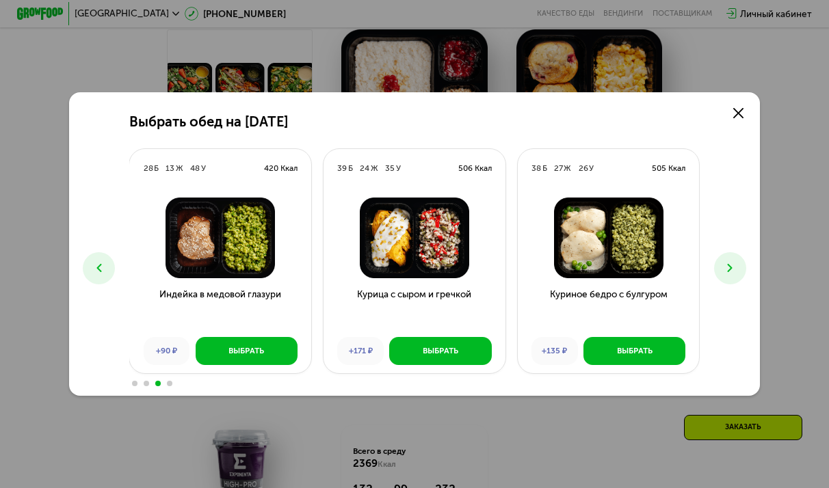
click at [732, 272] on icon at bounding box center [730, 268] width 14 height 14
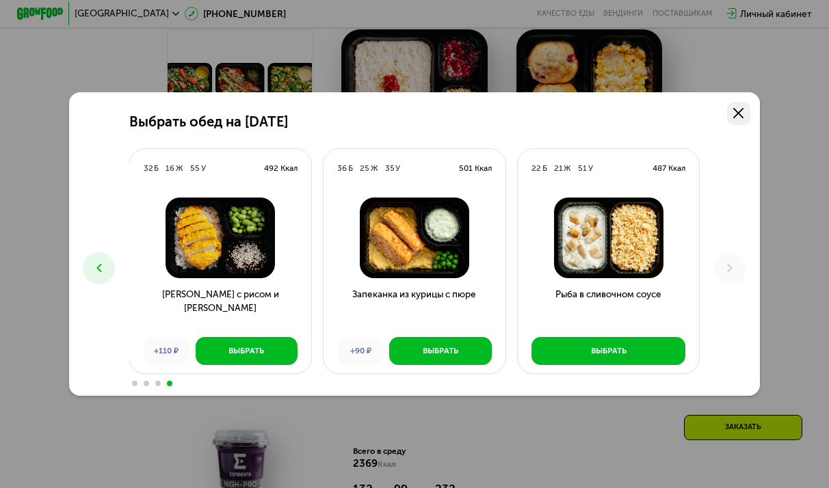
click at [741, 120] on link at bounding box center [738, 113] width 23 height 23
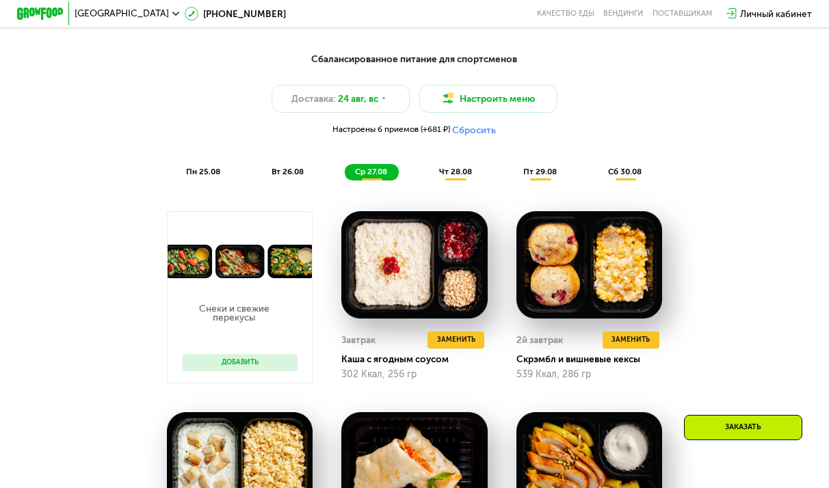
scroll to position [612, 0]
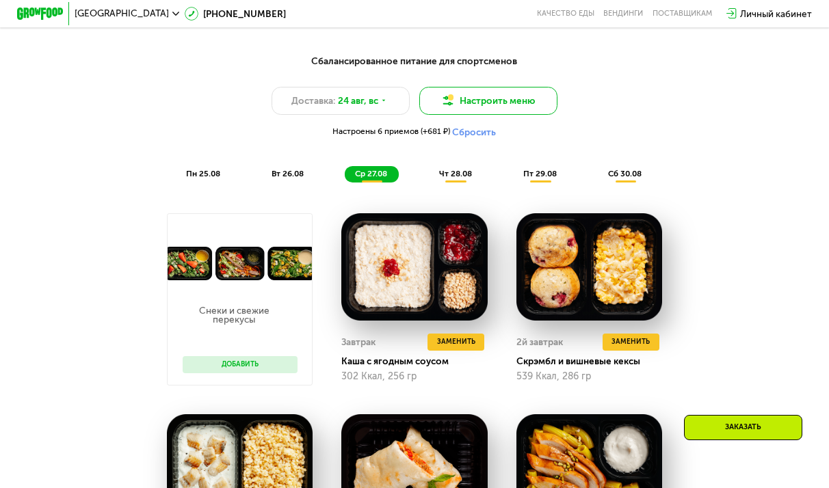
click at [473, 107] on button "Настроить меню" at bounding box center [488, 100] width 138 height 27
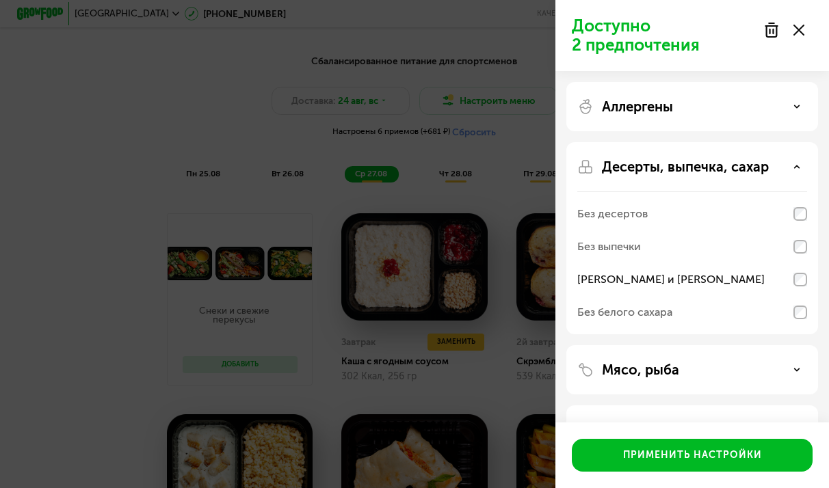
click at [800, 272] on div "[PERSON_NAME] и [PERSON_NAME]" at bounding box center [692, 279] width 230 height 33
click at [728, 452] on div "Применить настройки" at bounding box center [692, 456] width 139 height 14
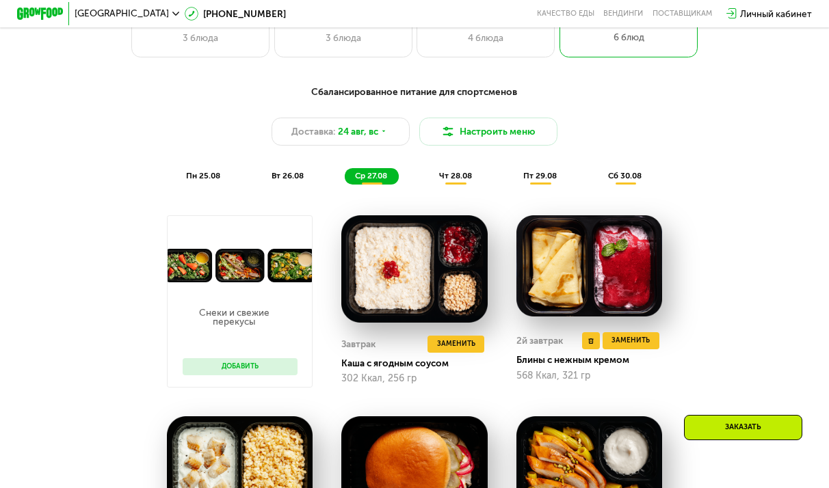
scroll to position [570, 0]
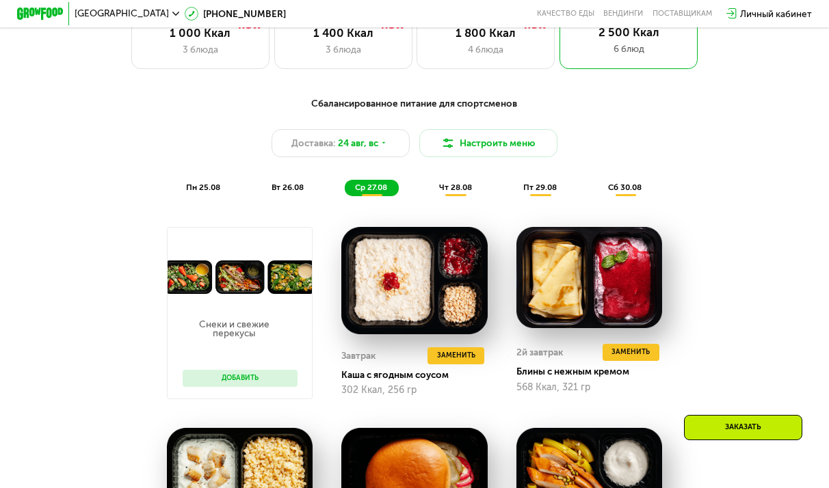
click at [449, 184] on span "чт 28.08" at bounding box center [455, 188] width 33 height 10
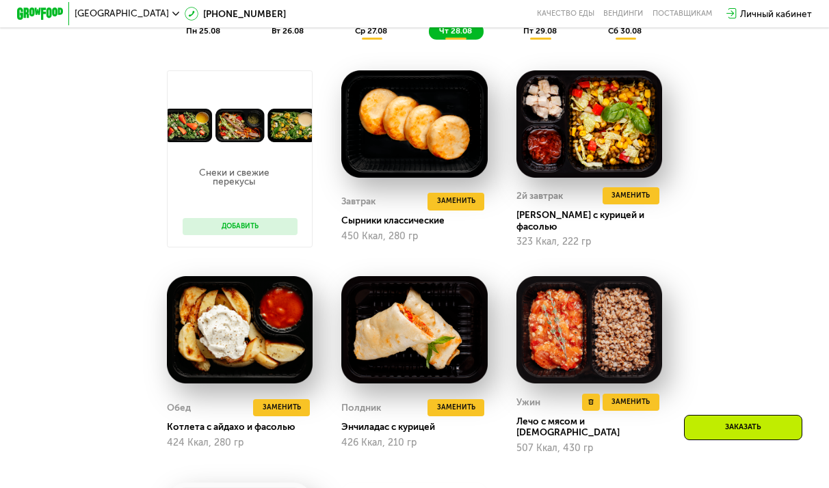
scroll to position [721, 0]
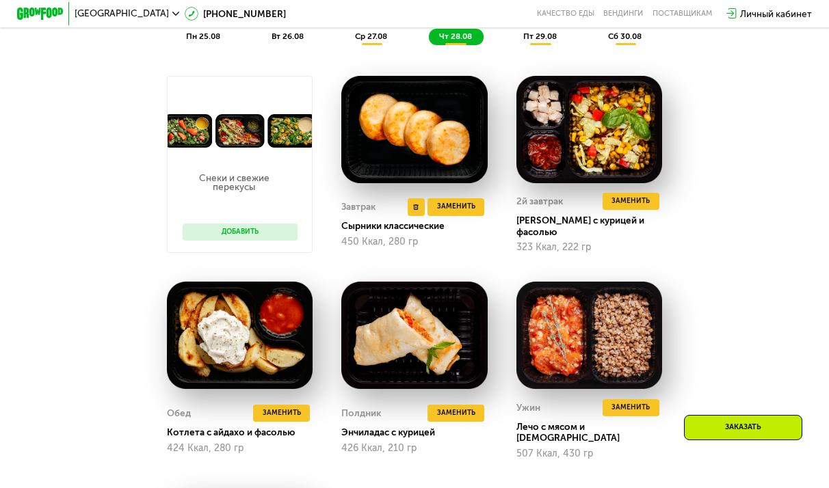
click at [438, 122] on img at bounding box center [414, 129] width 146 height 107
click at [463, 209] on span "Заменить" at bounding box center [456, 207] width 38 height 12
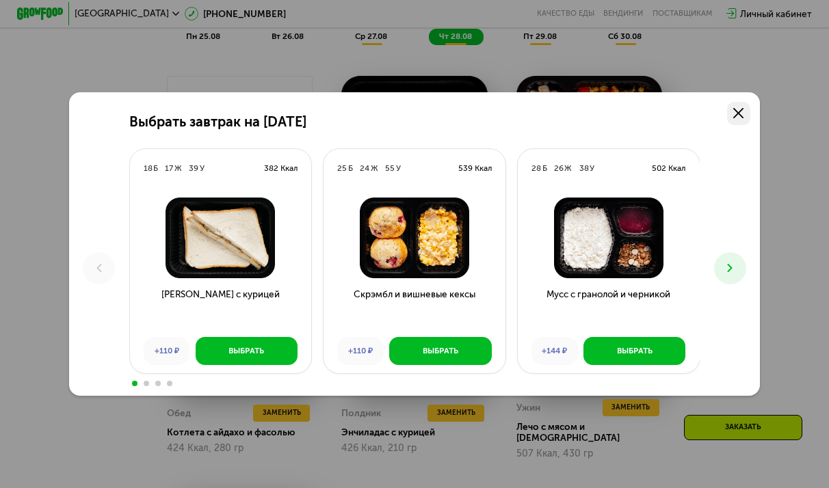
click at [734, 121] on link at bounding box center [738, 113] width 23 height 23
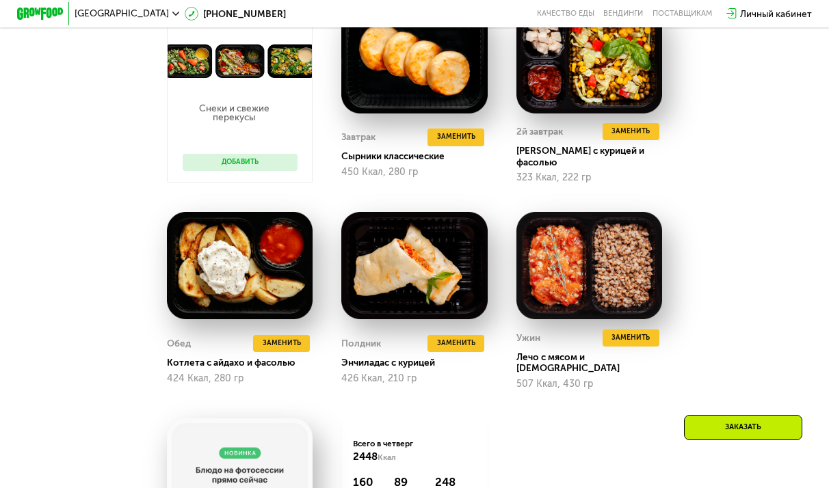
scroll to position [790, 0]
